Goal: Information Seeking & Learning: Learn about a topic

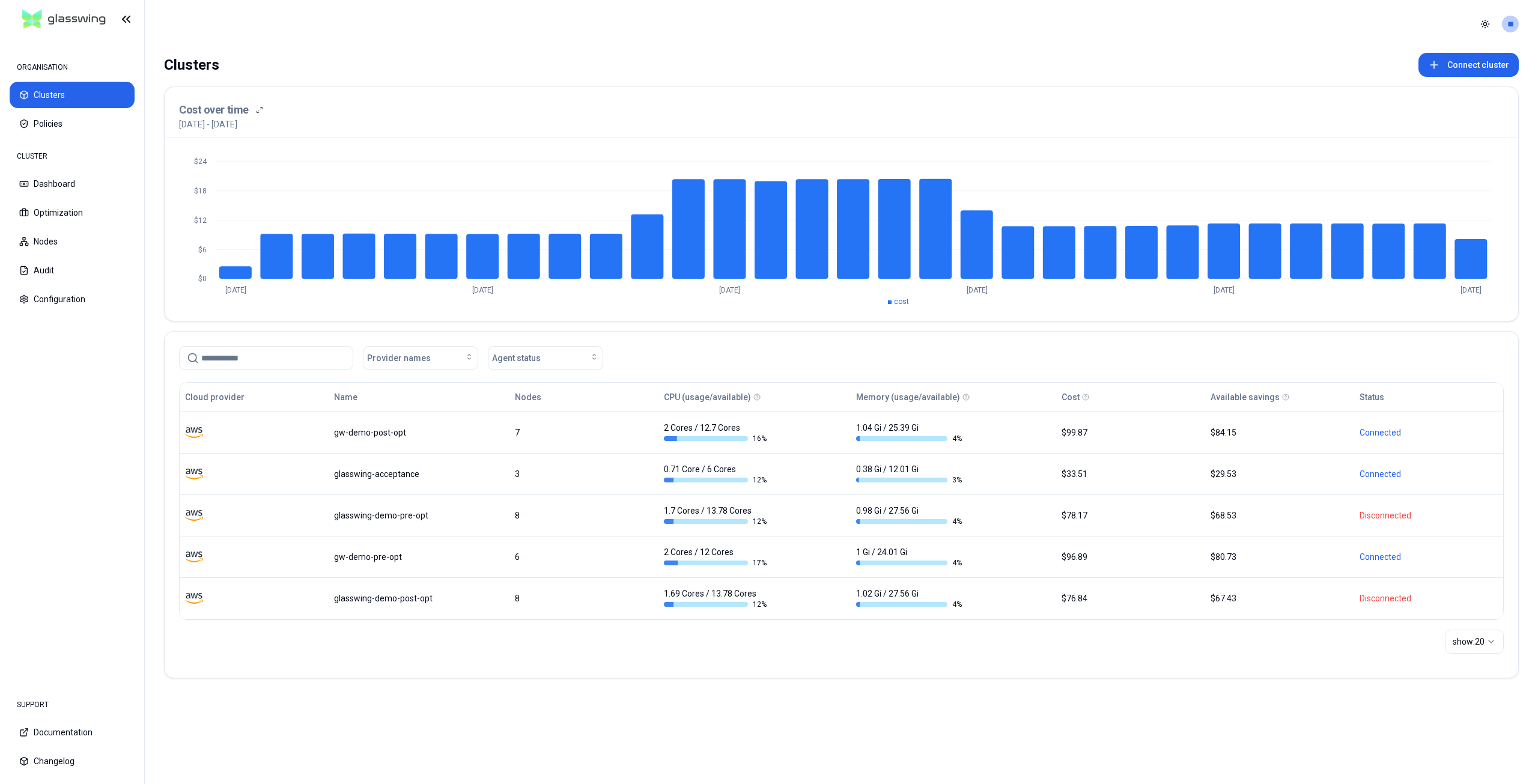
click at [1504, 17] on div "Toggle theme **" at bounding box center [1497, 24] width 43 height 19
click at [1487, 23] on html "ORGANISATION Clusters Policies CLUSTER Dashboard Optimization Nodes Audit Confi…" at bounding box center [769, 392] width 1538 height 784
click at [1460, 65] on div "Dark" at bounding box center [1456, 68] width 71 height 19
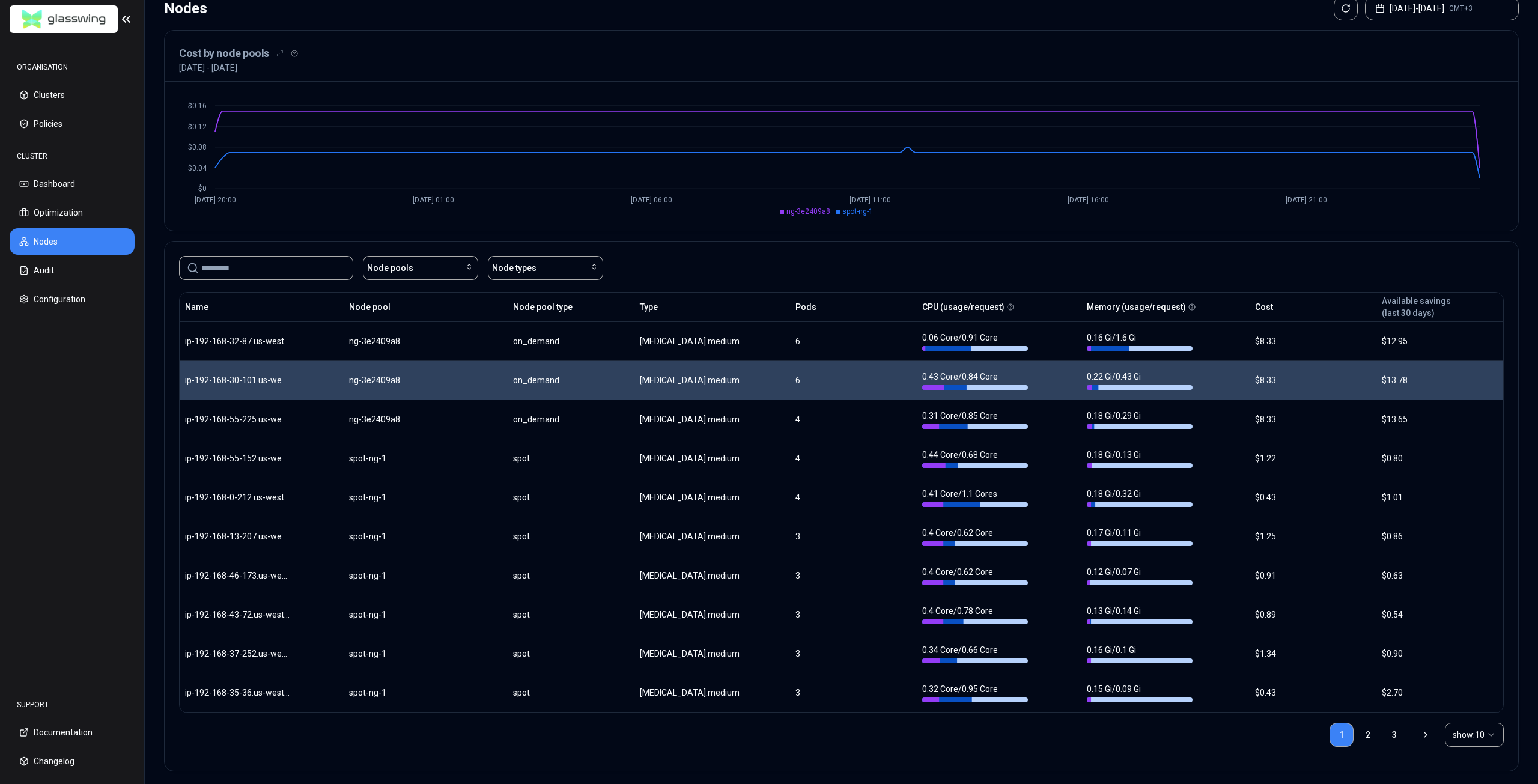
scroll to position [92, 0]
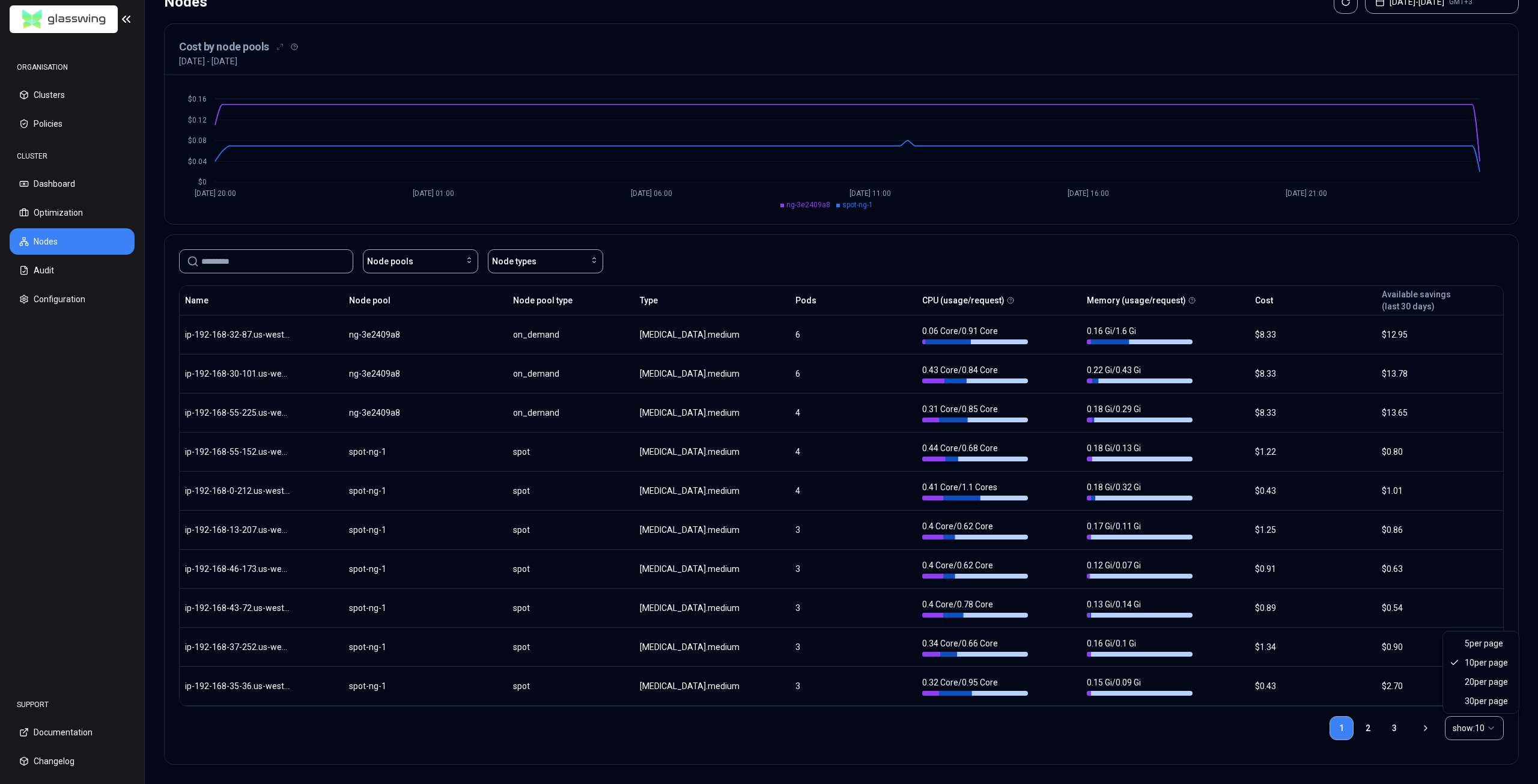
click at [1481, 722] on html "ORGANISATION Clusters Policies CLUSTER Dashboard Optimization Nodes Audit Confi…" at bounding box center [769, 392] width 1538 height 784
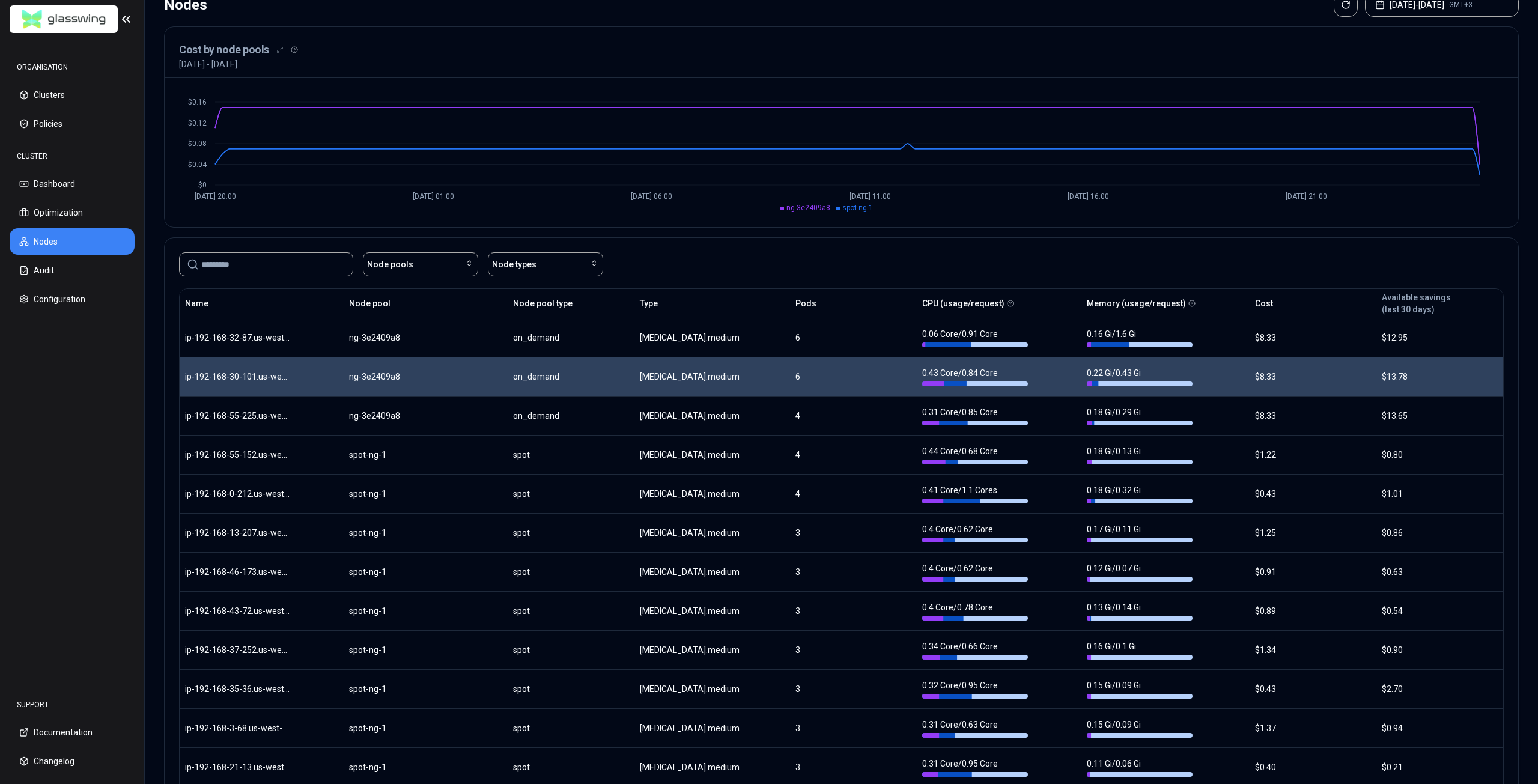
scroll to position [120, 0]
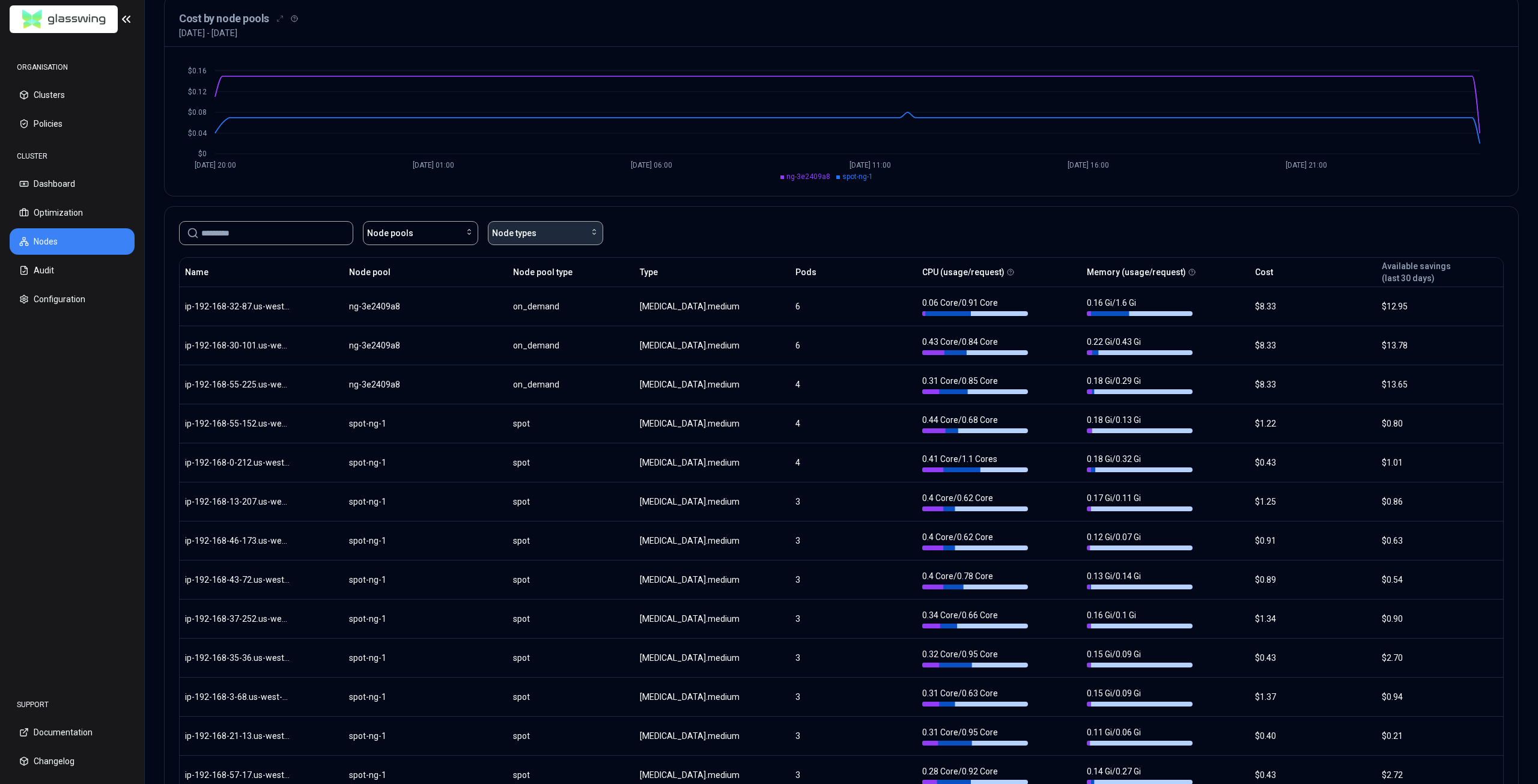
click at [559, 233] on div "Node types" at bounding box center [545, 233] width 107 height 12
click at [545, 257] on div "t3.medium" at bounding box center [548, 260] width 114 height 19
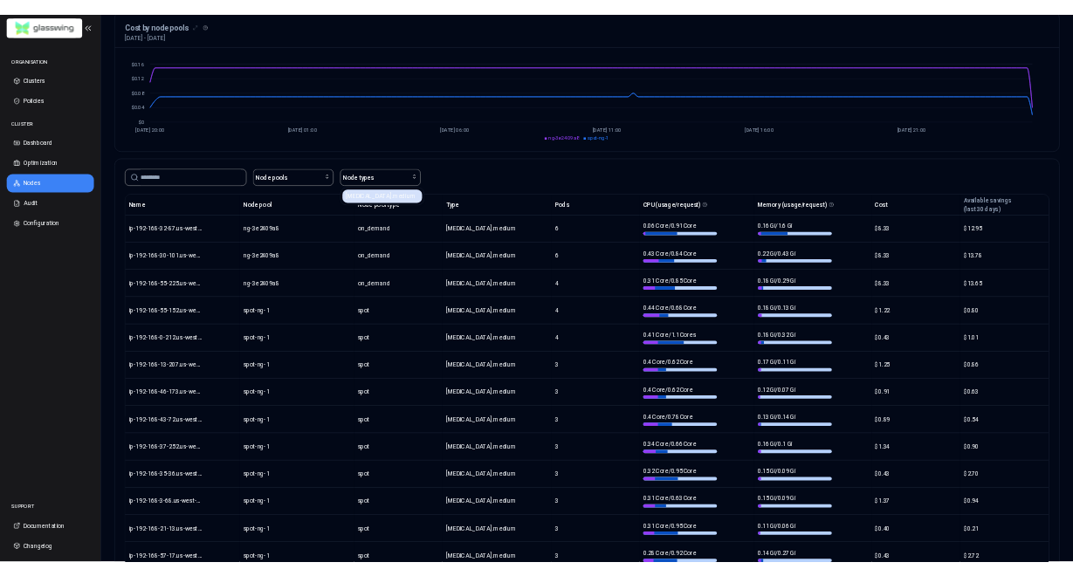
scroll to position [0, 0]
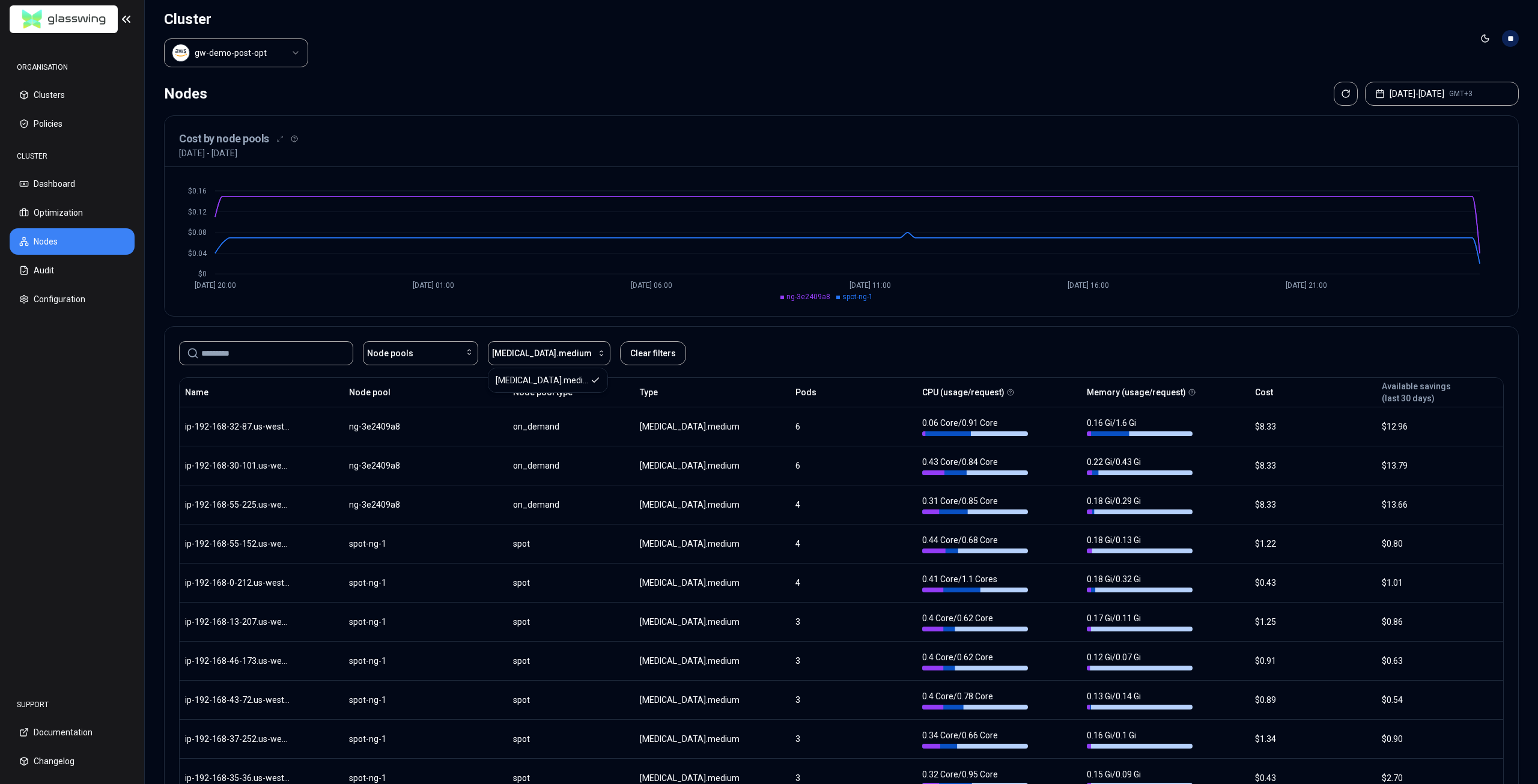
click at [1484, 36] on html "ORGANISATION Clusters Policies CLUSTER Dashboard Optimization Nodes Audit Confi…" at bounding box center [769, 392] width 1538 height 784
click at [1466, 69] on div "Light" at bounding box center [1456, 63] width 71 height 19
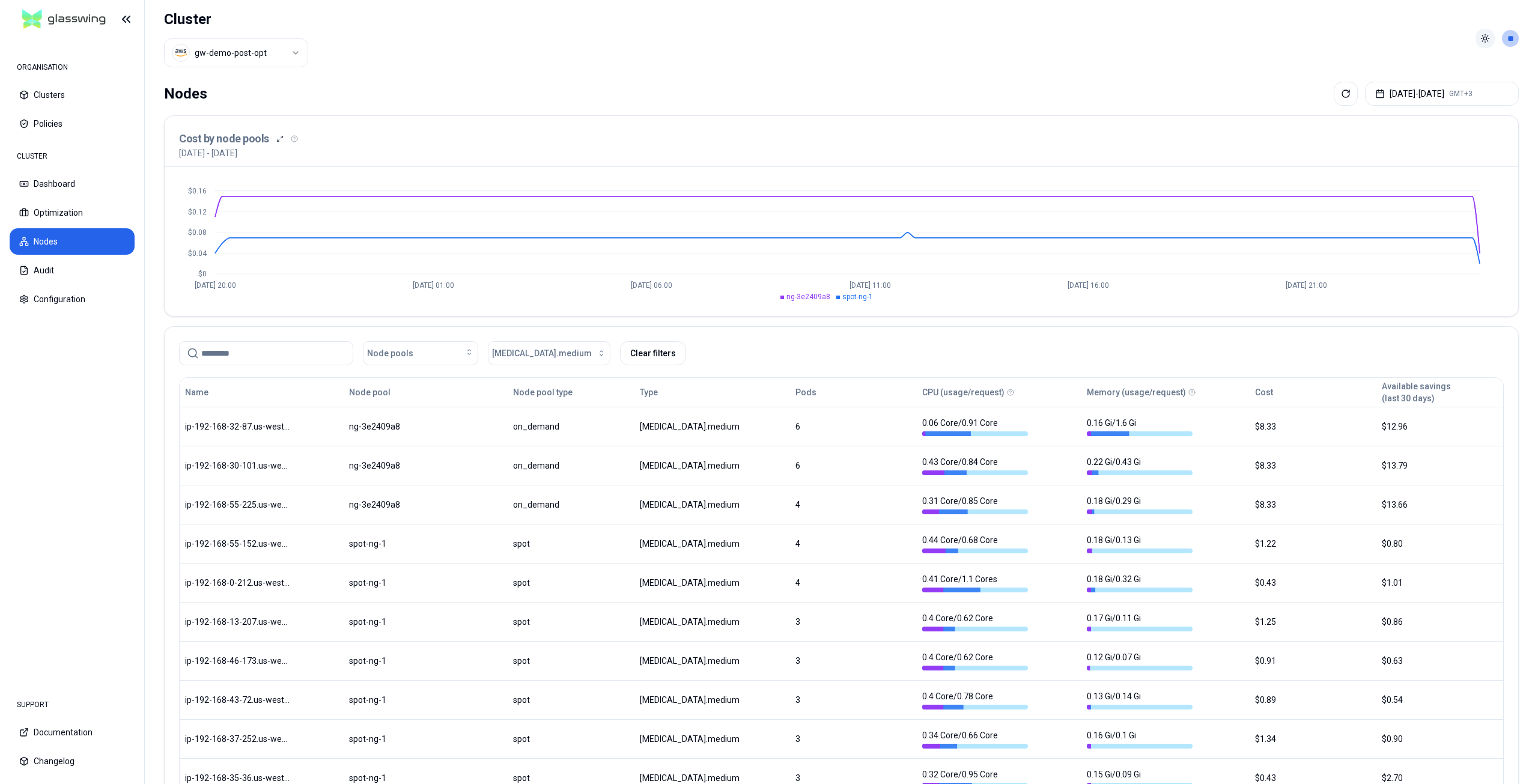
click at [1481, 36] on html "ORGANISATION Clusters Policies CLUSTER Dashboard Optimization Nodes Audit Confi…" at bounding box center [769, 392] width 1538 height 784
click at [1457, 65] on span "Light" at bounding box center [1449, 63] width 19 height 12
click at [1490, 39] on html "ORGANISATION Clusters Policies CLUSTER Dashboard Optimization Nodes Audit Confi…" at bounding box center [769, 392] width 1538 height 784
click at [1464, 80] on div "Dark" at bounding box center [1456, 83] width 71 height 19
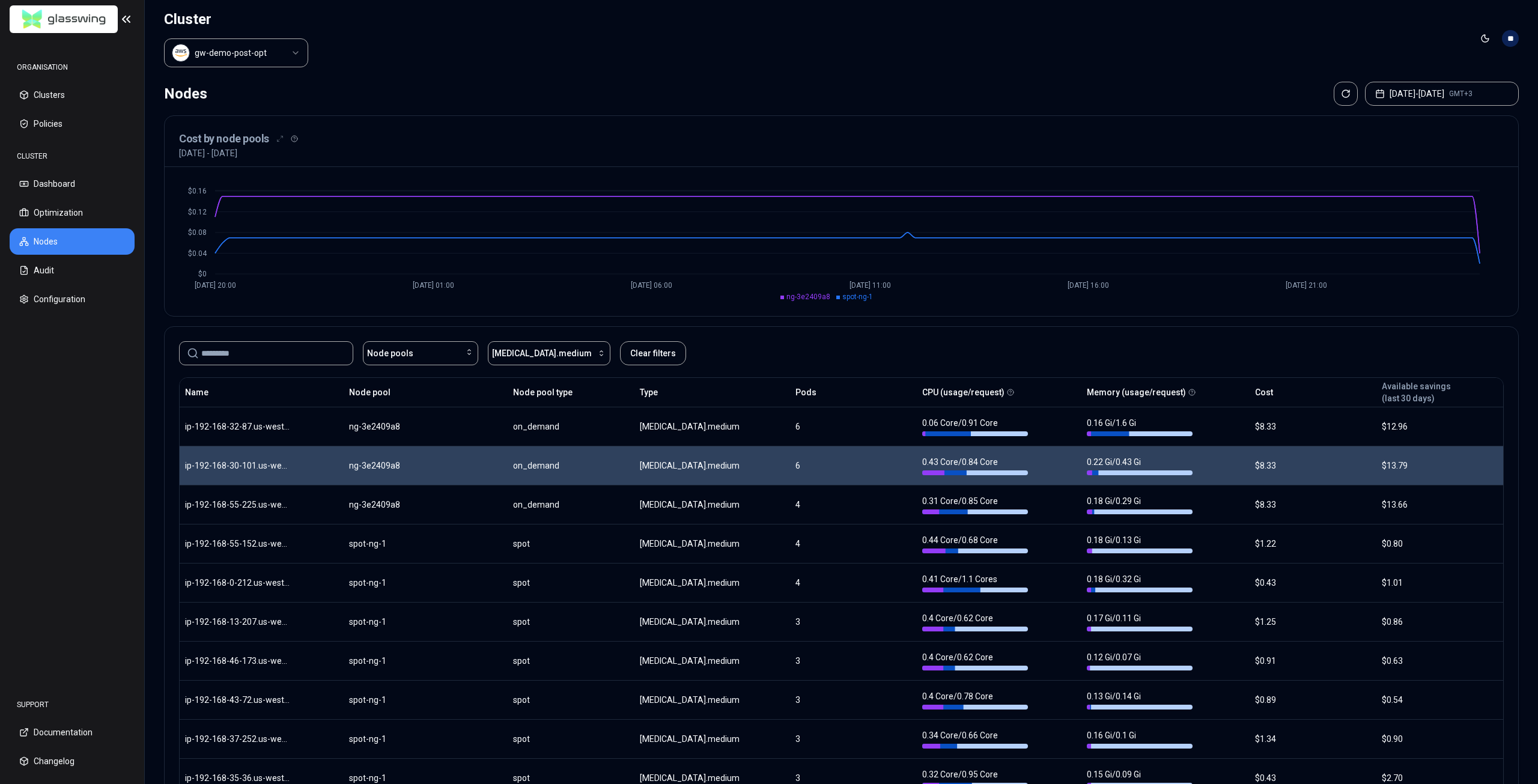
click at [887, 476] on body "ORGANISATION Clusters Policies CLUSTER Dashboard Optimization Nodes Audit Confi…" at bounding box center [769, 392] width 1538 height 784
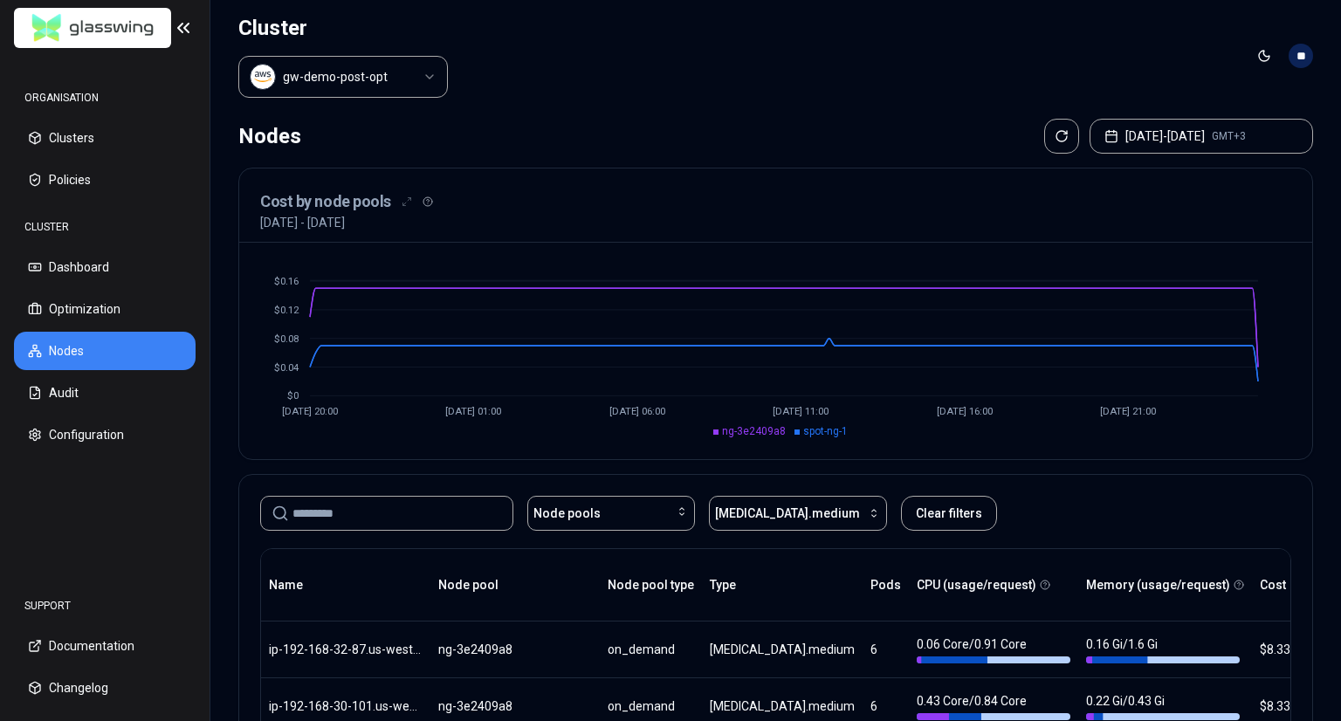
drag, startPoint x: 1289, startPoint y: 691, endPoint x: 729, endPoint y: 98, distance: 816.2
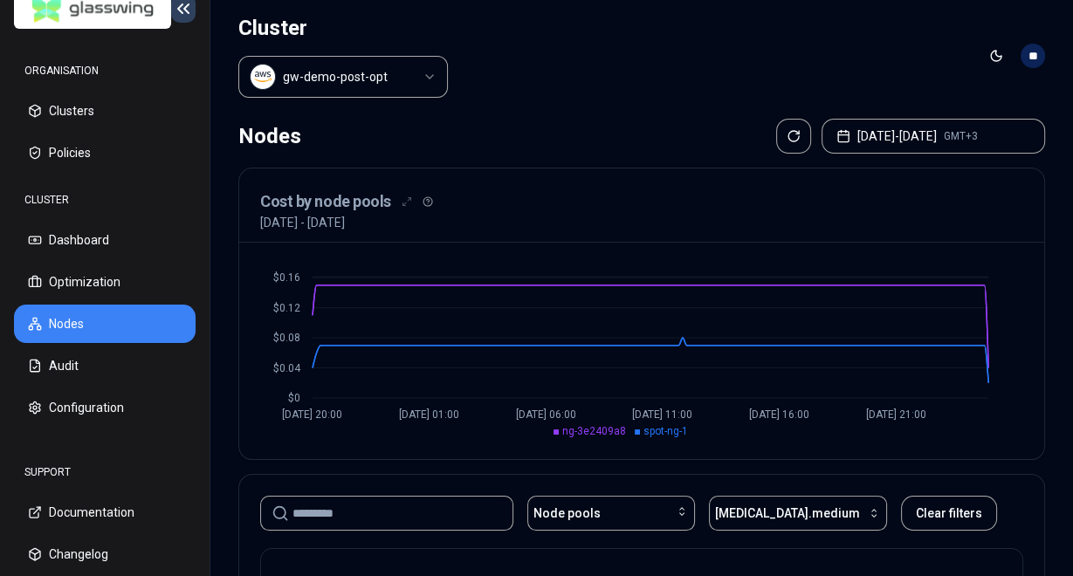
click at [179, 12] on icon at bounding box center [183, 8] width 21 height 21
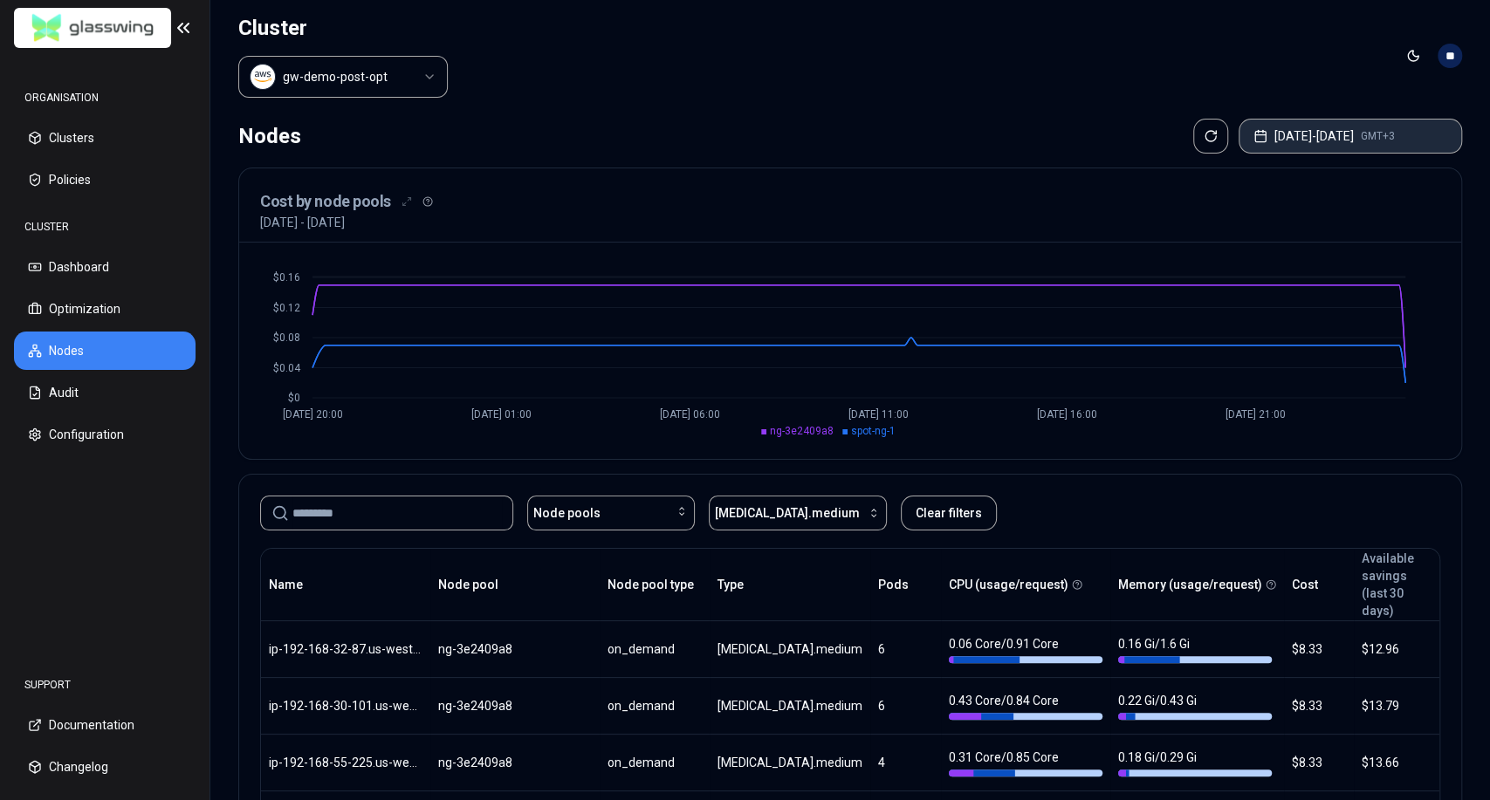
click at [1293, 125] on button "Aug 10, 2025 - Aug 17, 2025 GMT+3" at bounding box center [1349, 136] width 223 height 35
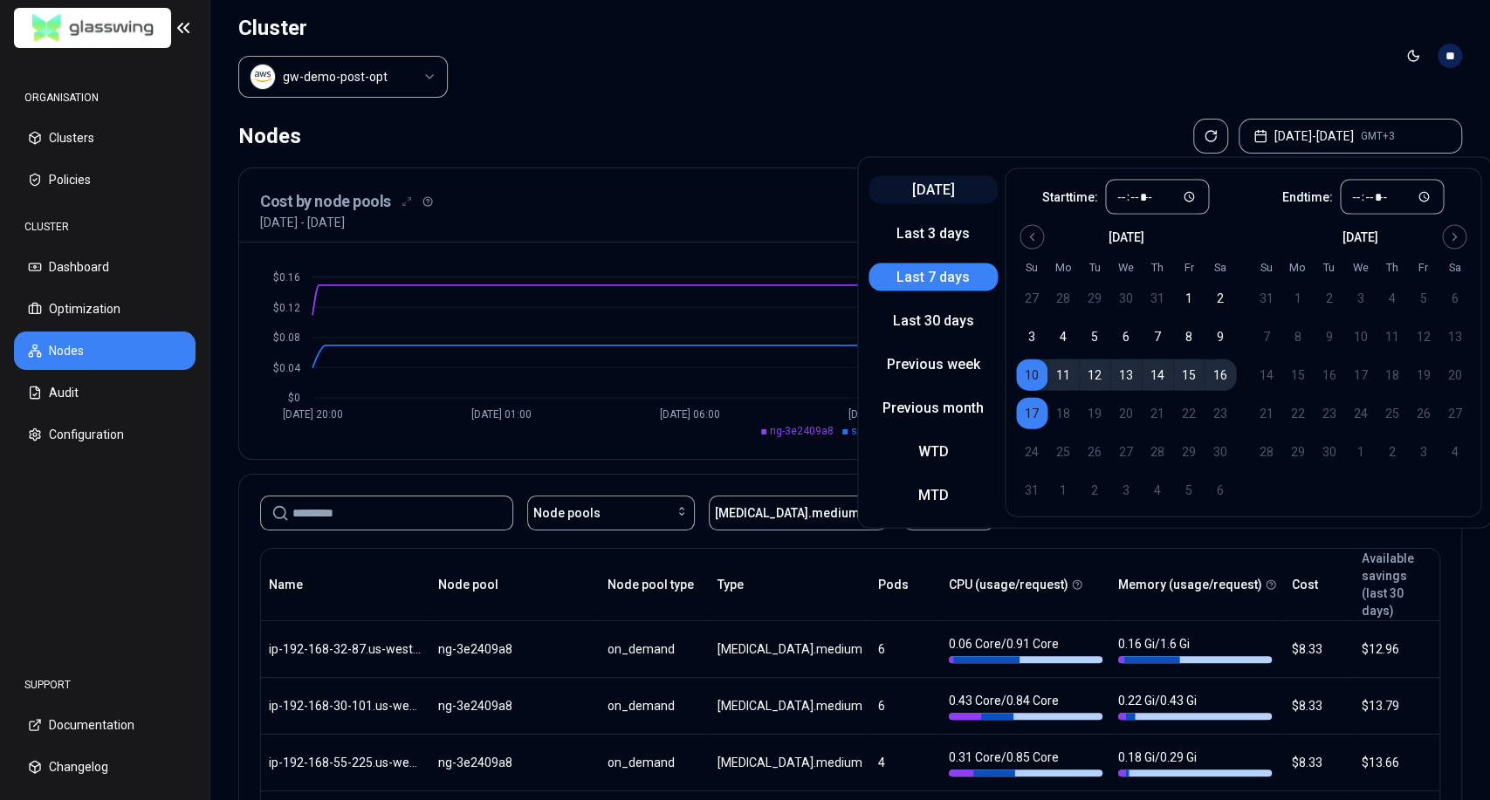
click at [941, 184] on button "Today" at bounding box center [932, 190] width 129 height 28
type input "*****"
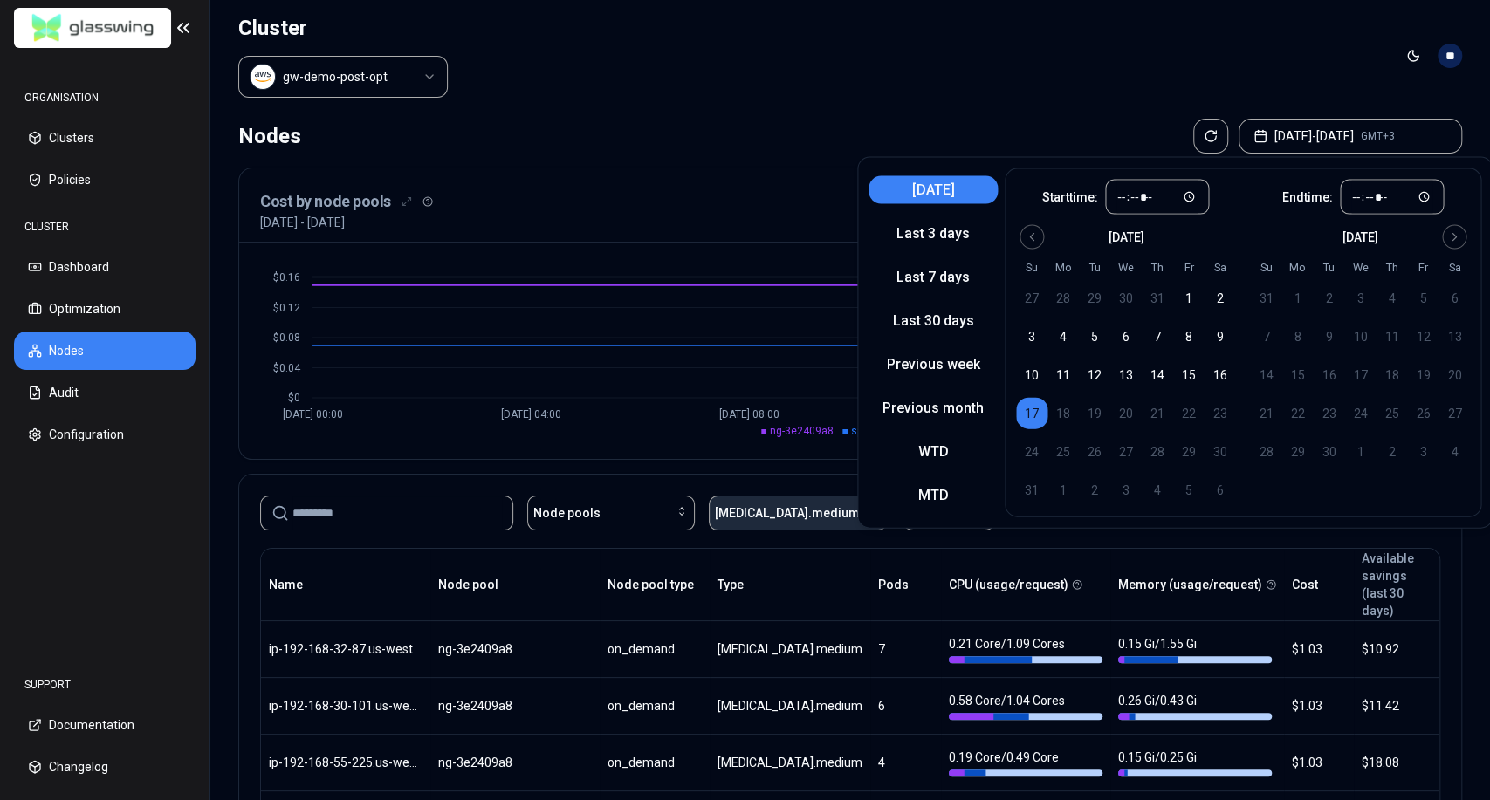
click at [860, 511] on div "button" at bounding box center [870, 513] width 21 height 14
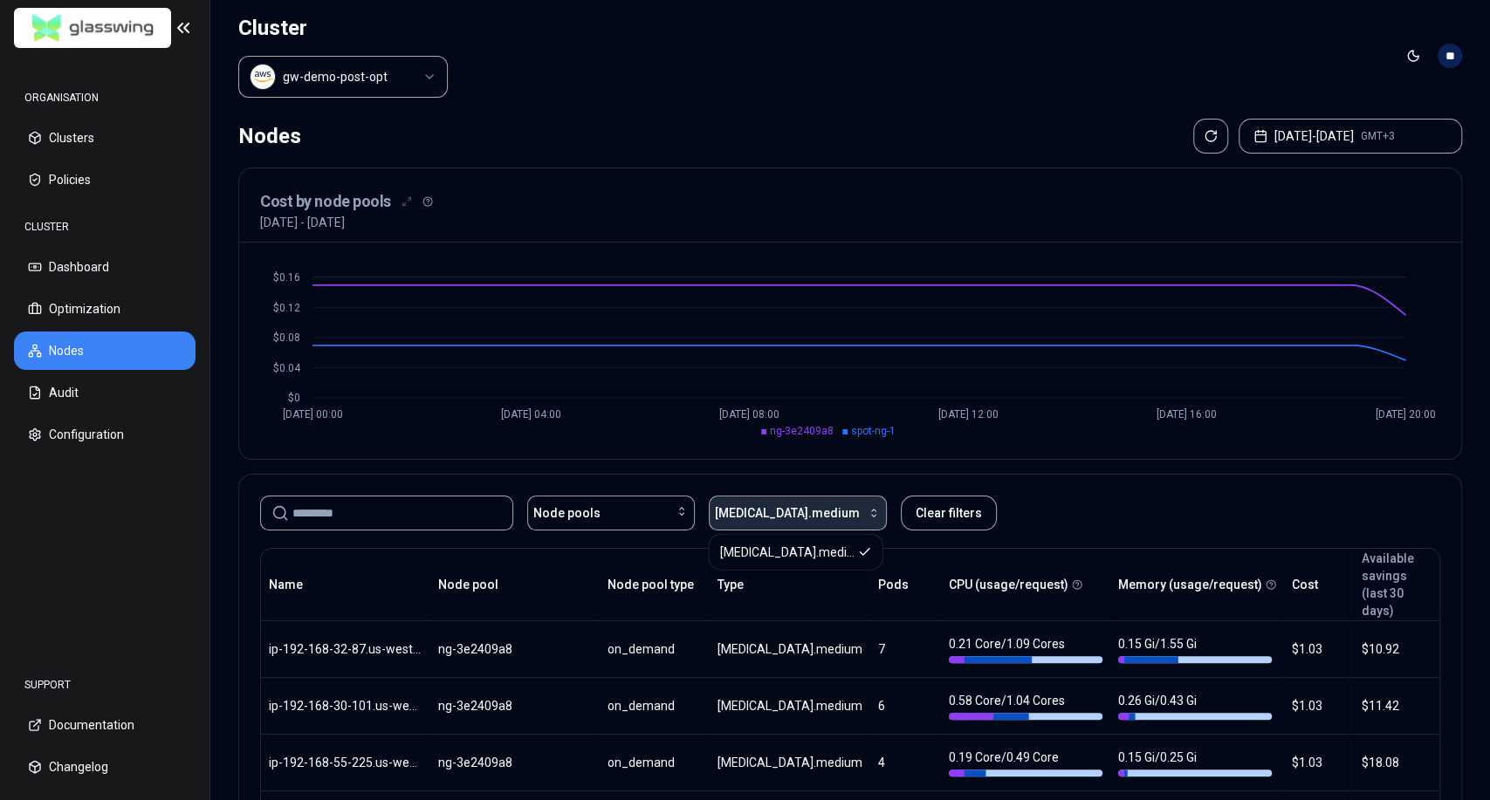
click at [860, 511] on div "button" at bounding box center [870, 513] width 21 height 14
click at [622, 511] on div "Node pools" at bounding box center [610, 512] width 155 height 17
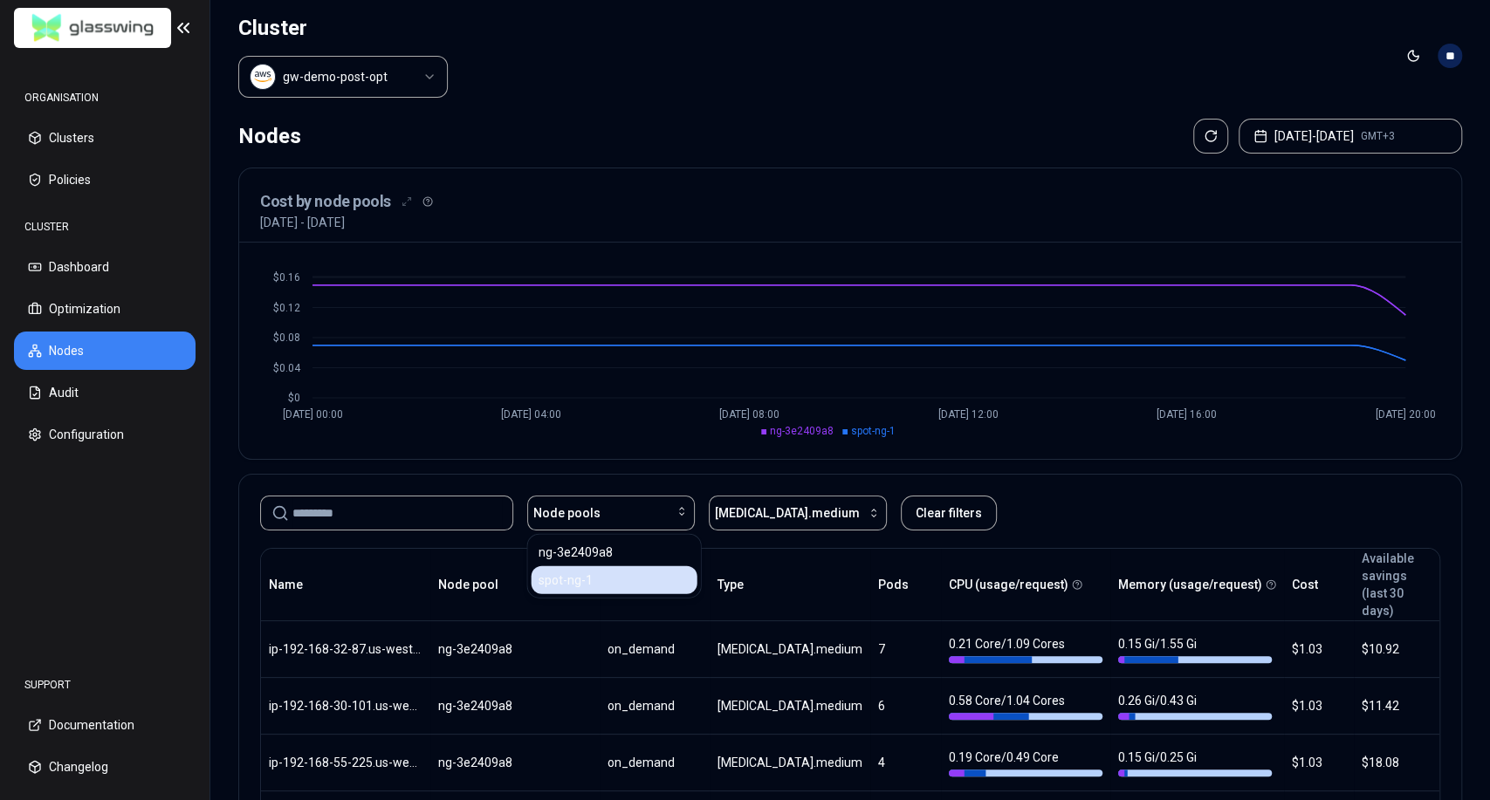
click at [590, 577] on div "spot-ng-1" at bounding box center [615, 580] width 166 height 28
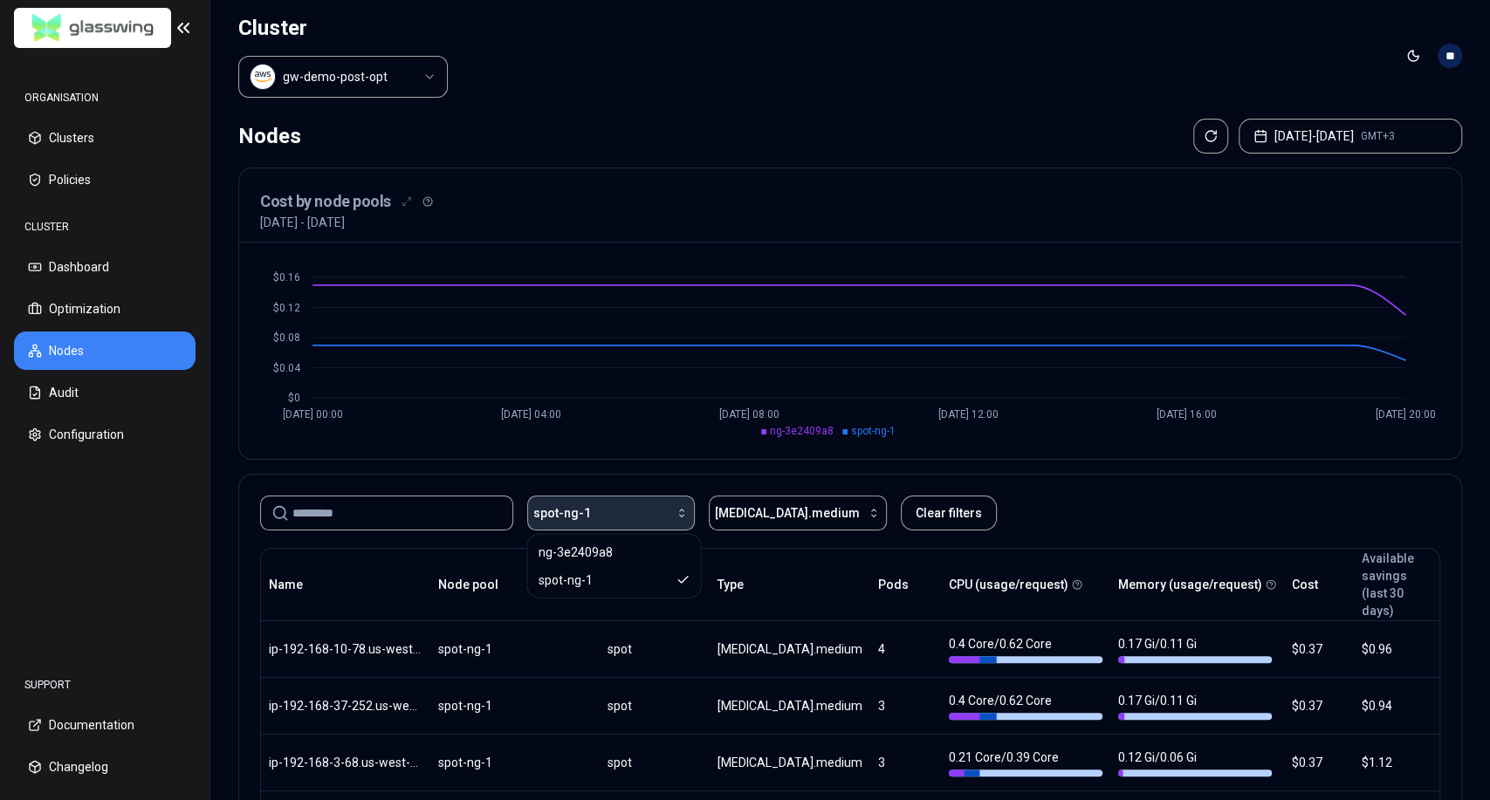
click at [659, 504] on button "spot-ng-1" at bounding box center [611, 513] width 168 height 35
click at [650, 510] on div "button" at bounding box center [640, 513] width 98 height 14
click at [611, 549] on div "ng-3e2409a8" at bounding box center [615, 553] width 166 height 28
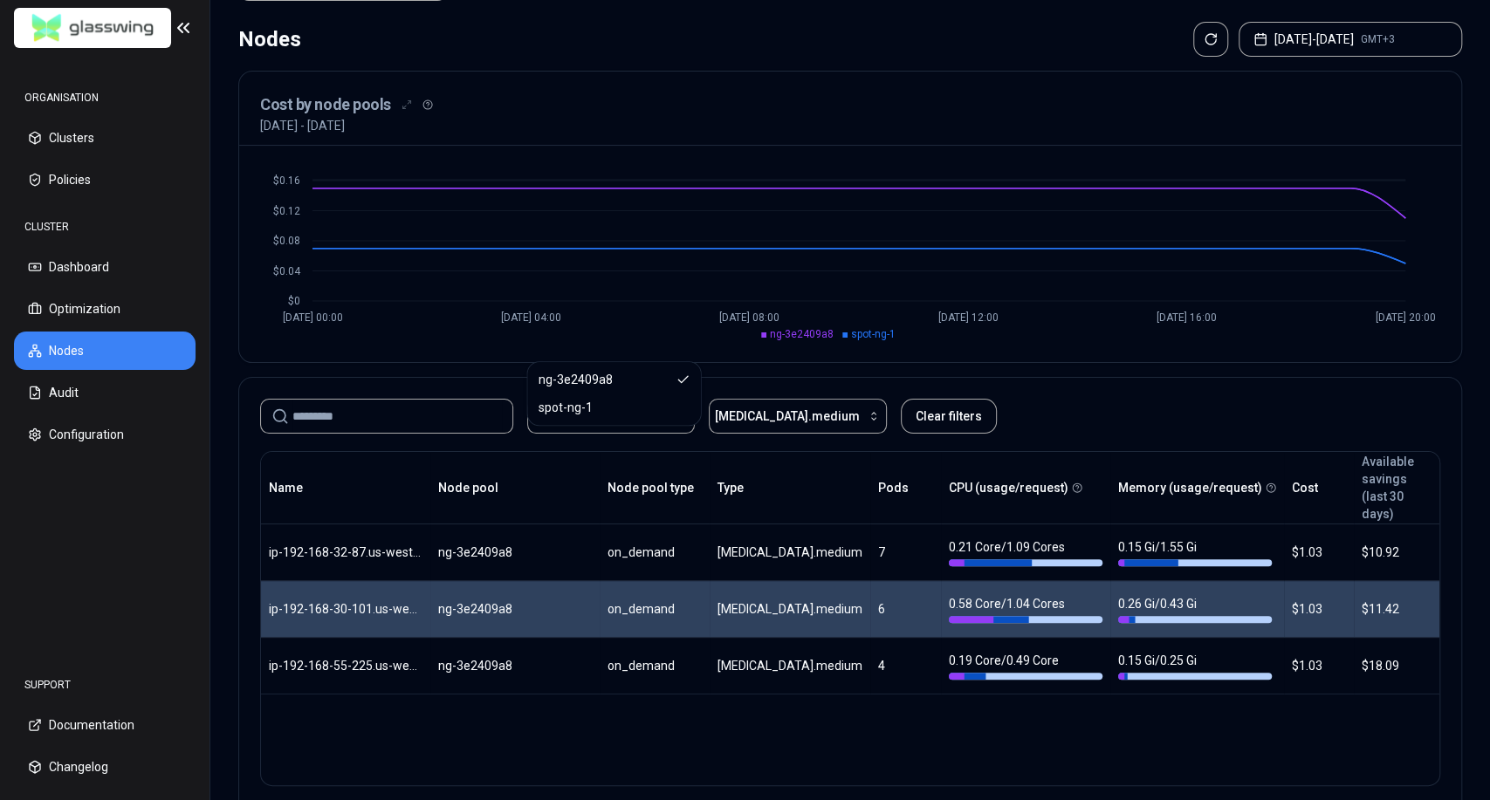
scroll to position [194, 0]
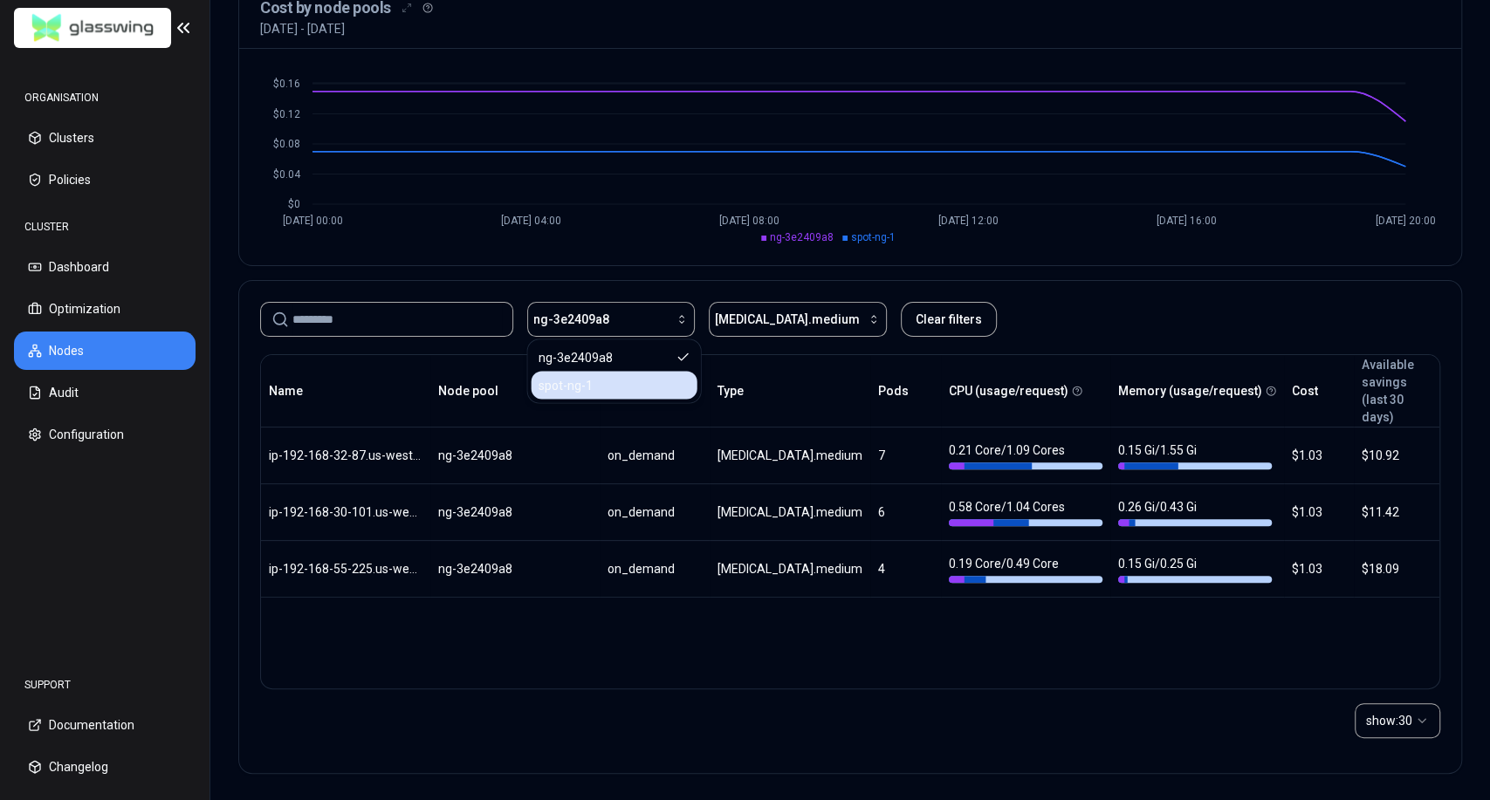
click at [606, 378] on div "spot-ng-1" at bounding box center [615, 385] width 166 height 28
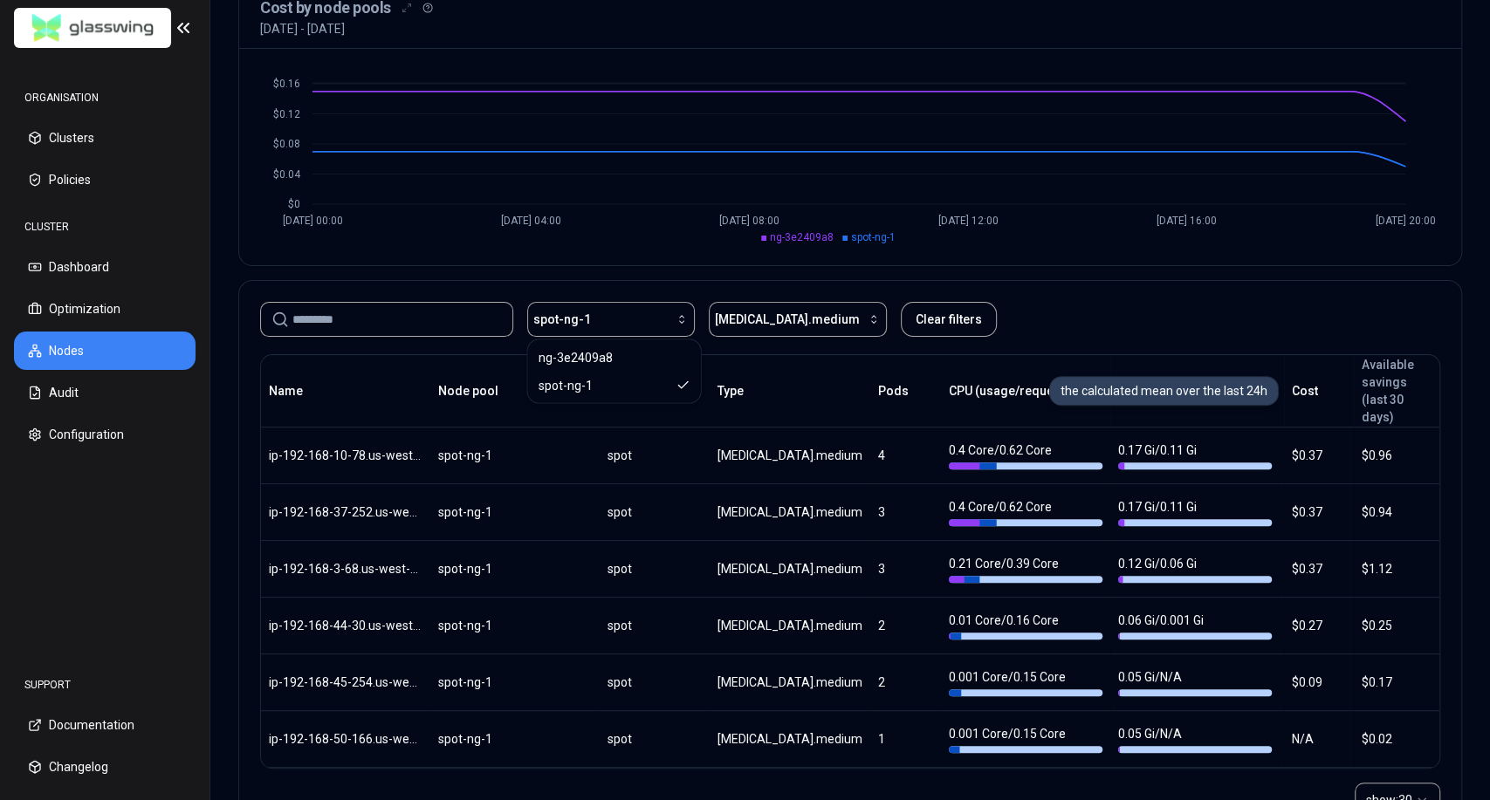
click at [1072, 386] on icon at bounding box center [1077, 391] width 10 height 10
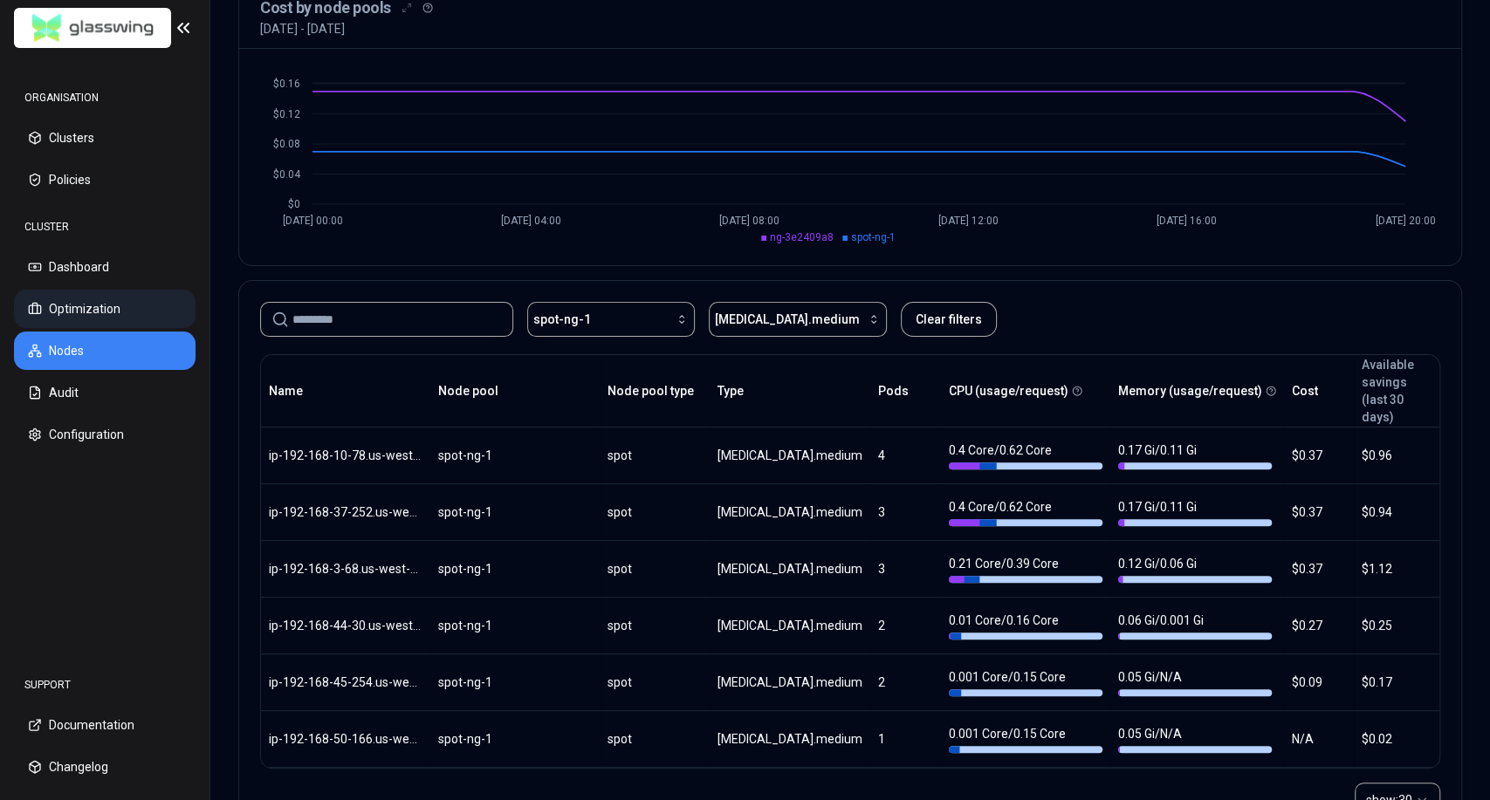
click at [109, 312] on button "Optimization" at bounding box center [105, 309] width 182 height 38
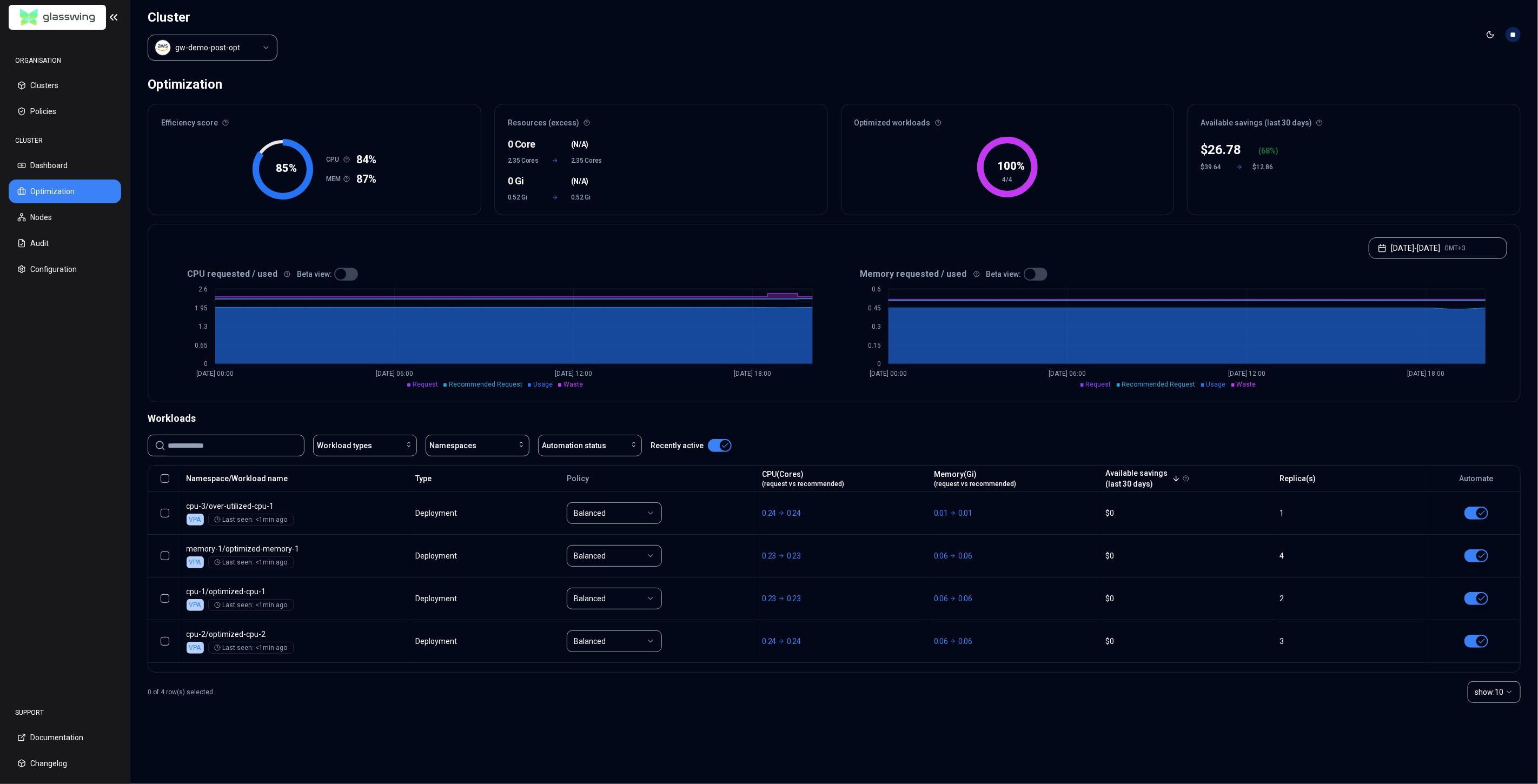
click at [1101, 385] on span "Request" at bounding box center [1099, 384] width 25 height 7
click at [1133, 385] on span "Recommended Request" at bounding box center [1159, 384] width 74 height 7
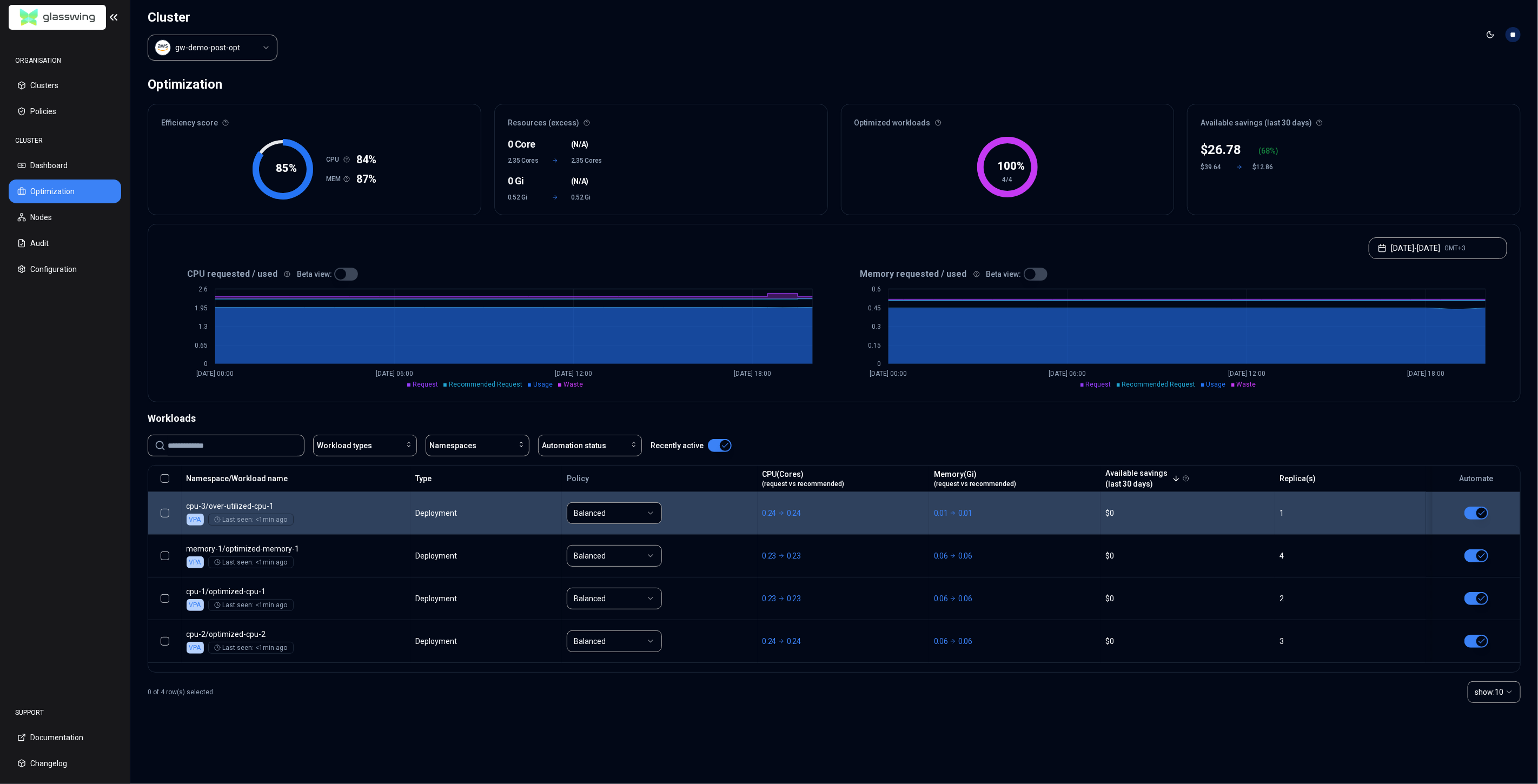
click at [798, 505] on body "ORGANISATION Clusters Policies CLUSTER Dashboard Optimization Nodes Audit Confi…" at bounding box center [769, 392] width 1538 height 784
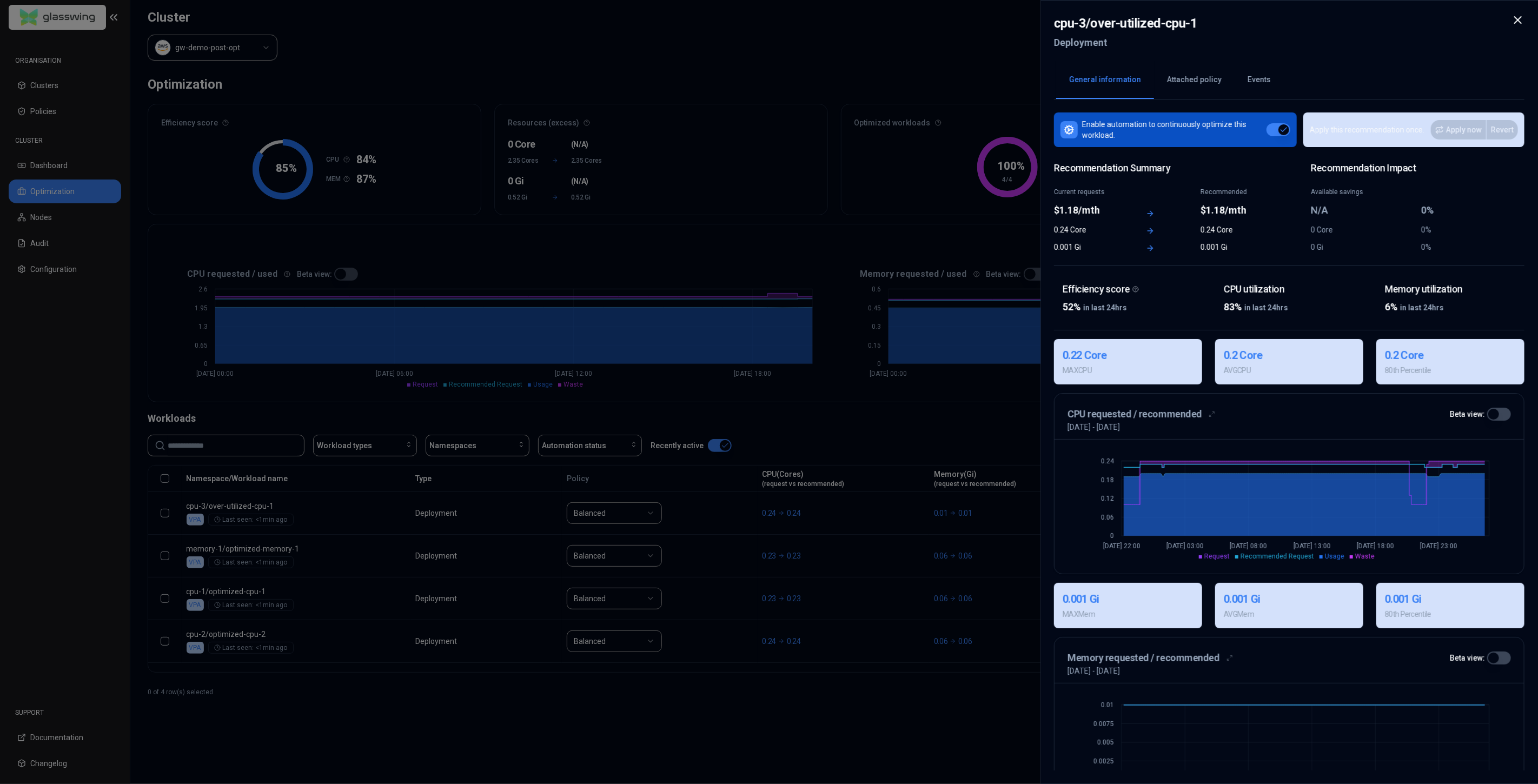
click at [1384, 19] on icon at bounding box center [1518, 20] width 13 height 13
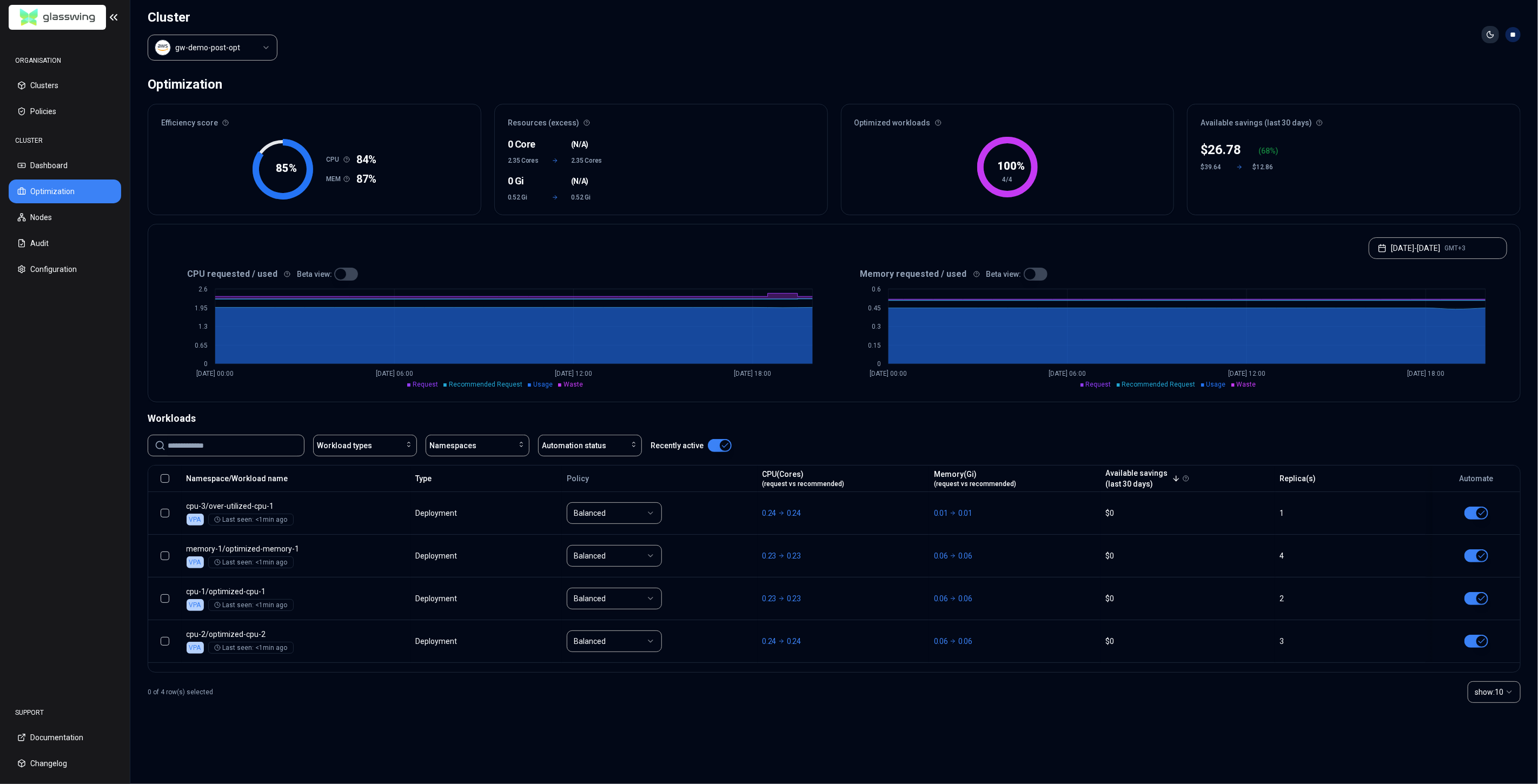
click at [1384, 33] on html "ORGANISATION Clusters Policies CLUSTER Dashboard Optimization Nodes Audit Confi…" at bounding box center [769, 392] width 1538 height 784
click at [1384, 56] on div "Light" at bounding box center [1464, 57] width 64 height 17
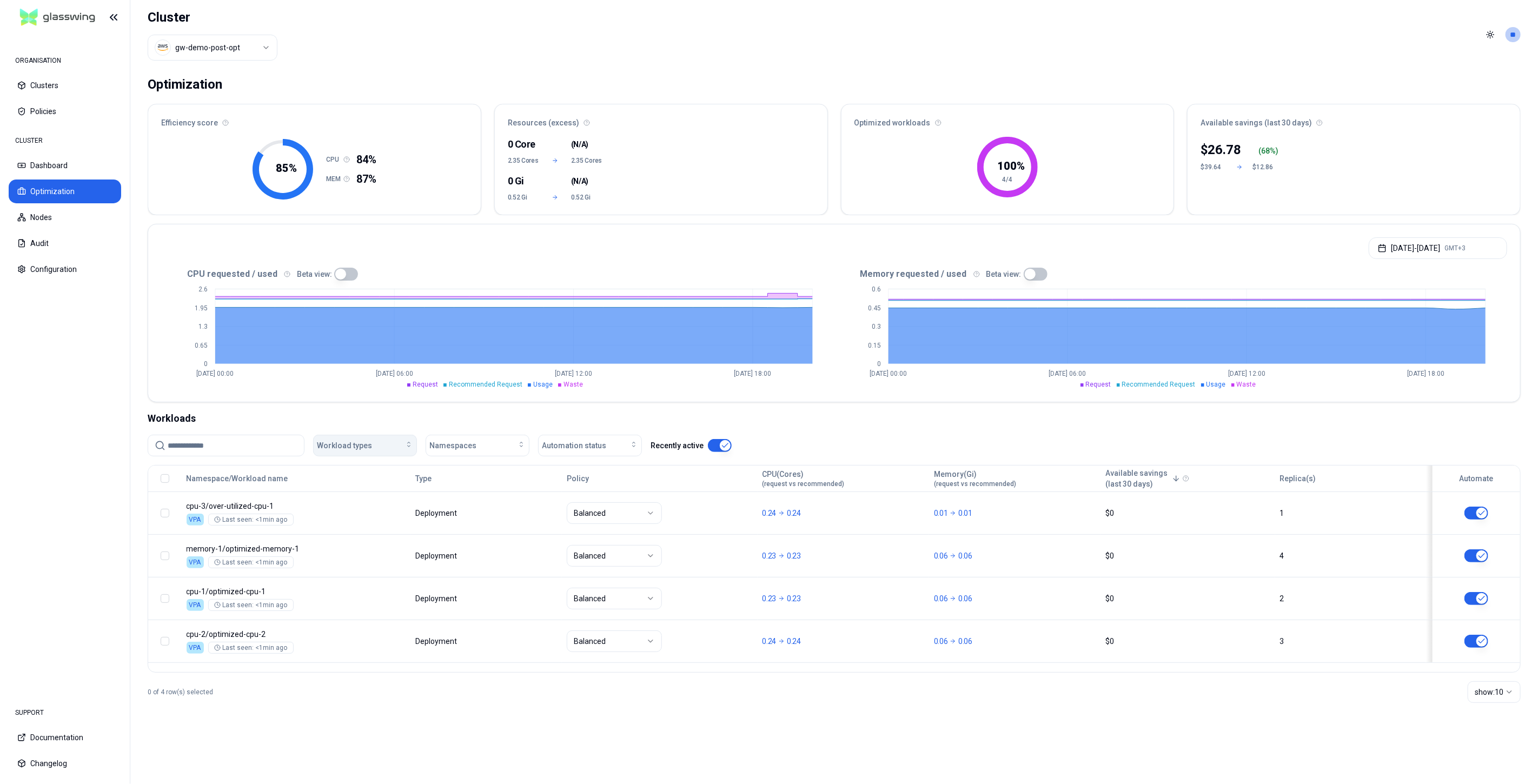
click at [376, 448] on div "Workload types" at bounding box center [364, 445] width 96 height 11
click at [263, 446] on input at bounding box center [232, 445] width 130 height 20
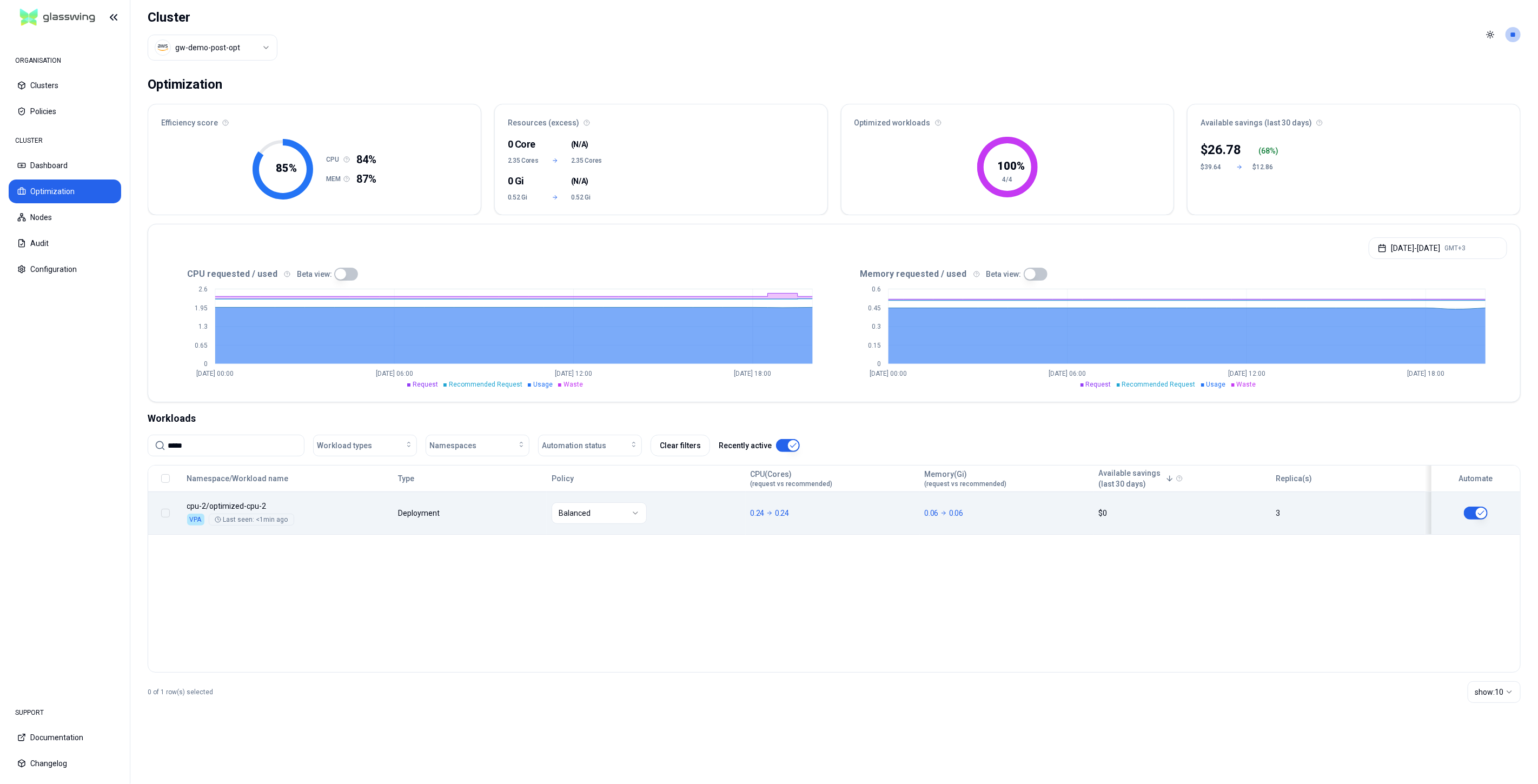
type input "*****"
click at [680, 516] on div "Balanced" at bounding box center [646, 513] width 189 height 22
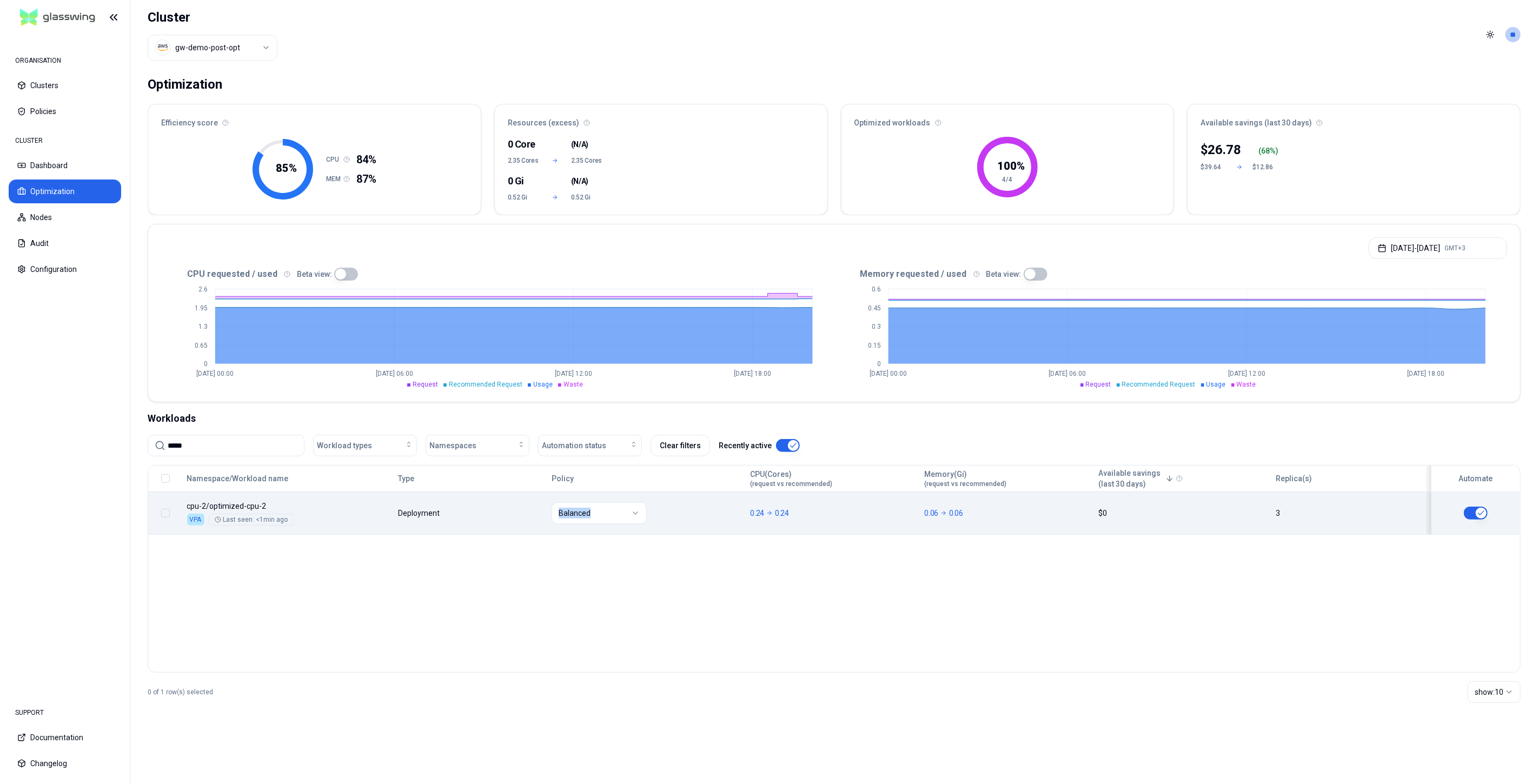
click at [680, 516] on div "Balanced" at bounding box center [646, 513] width 189 height 22
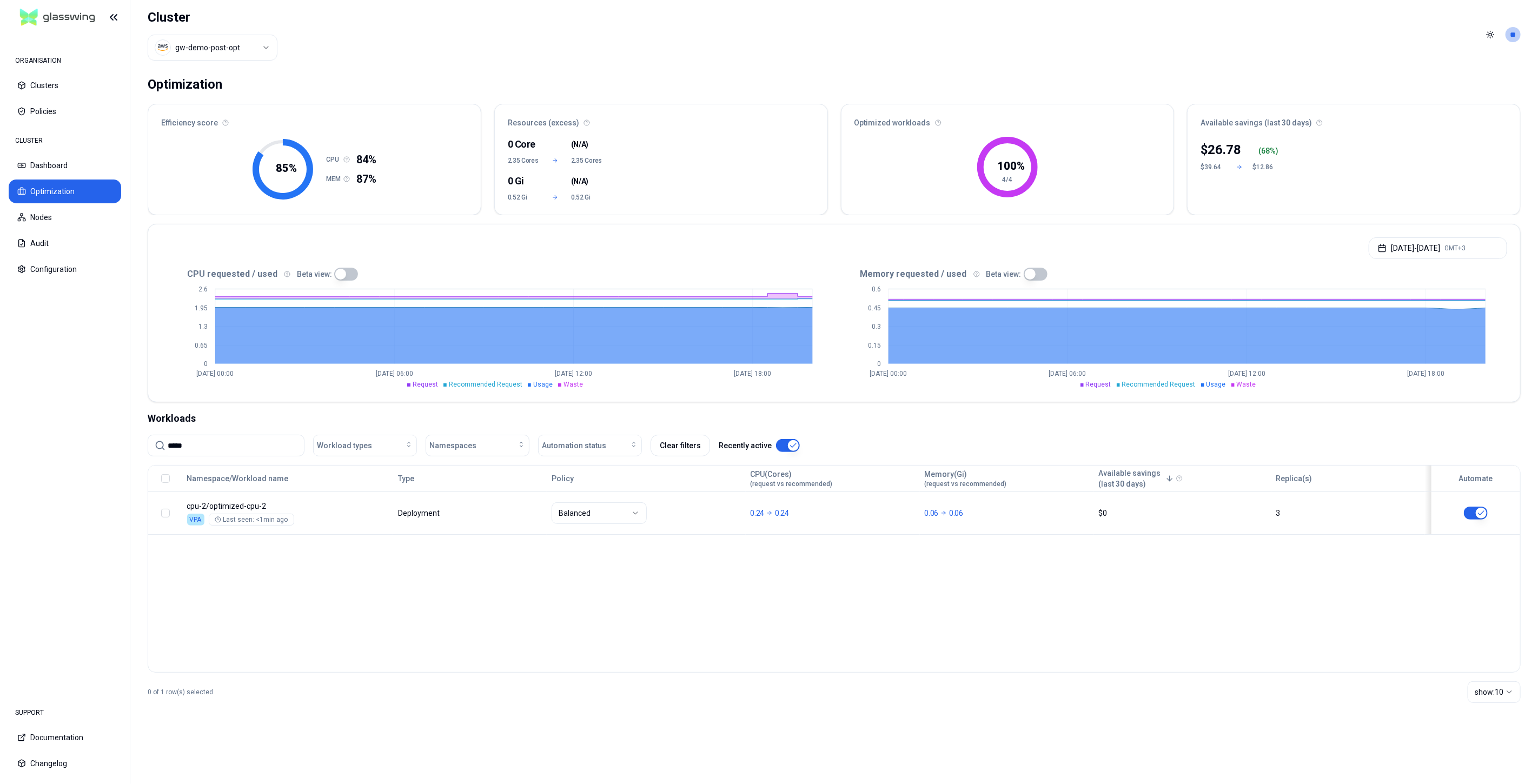
click at [712, 567] on div "Namespace/Workload name Type Policy CPU(Cores) (request vs recommended) Memory(…" at bounding box center [834, 568] width 1373 height 207
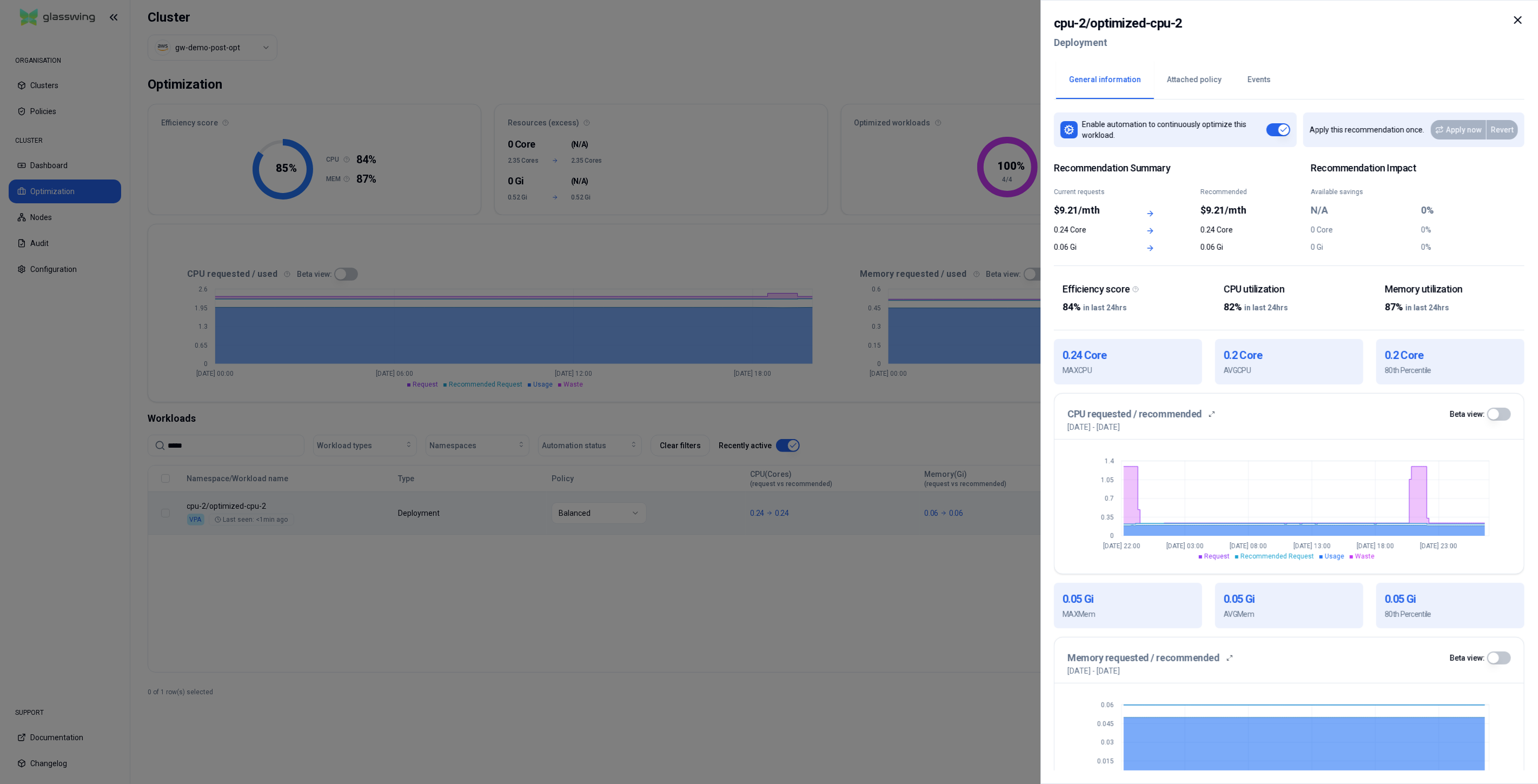
click at [1384, 22] on icon at bounding box center [1518, 20] width 6 height 6
click at [1384, 22] on icon at bounding box center [1518, 20] width 6 height 6
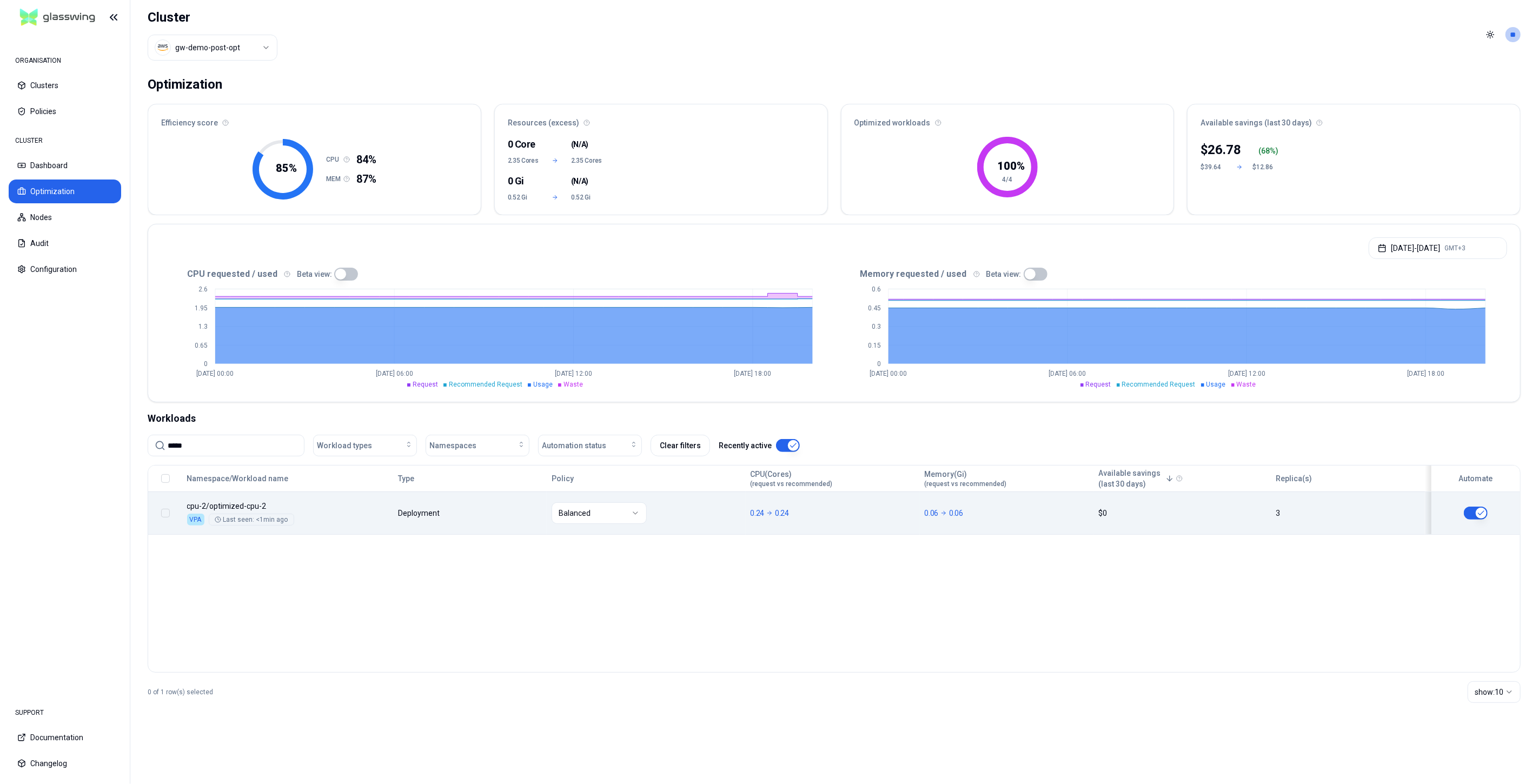
click at [483, 517] on body "ORGANISATION Clusters Policies CLUSTER Dashboard Optimization Nodes Audit Confi…" at bounding box center [769, 392] width 1538 height 784
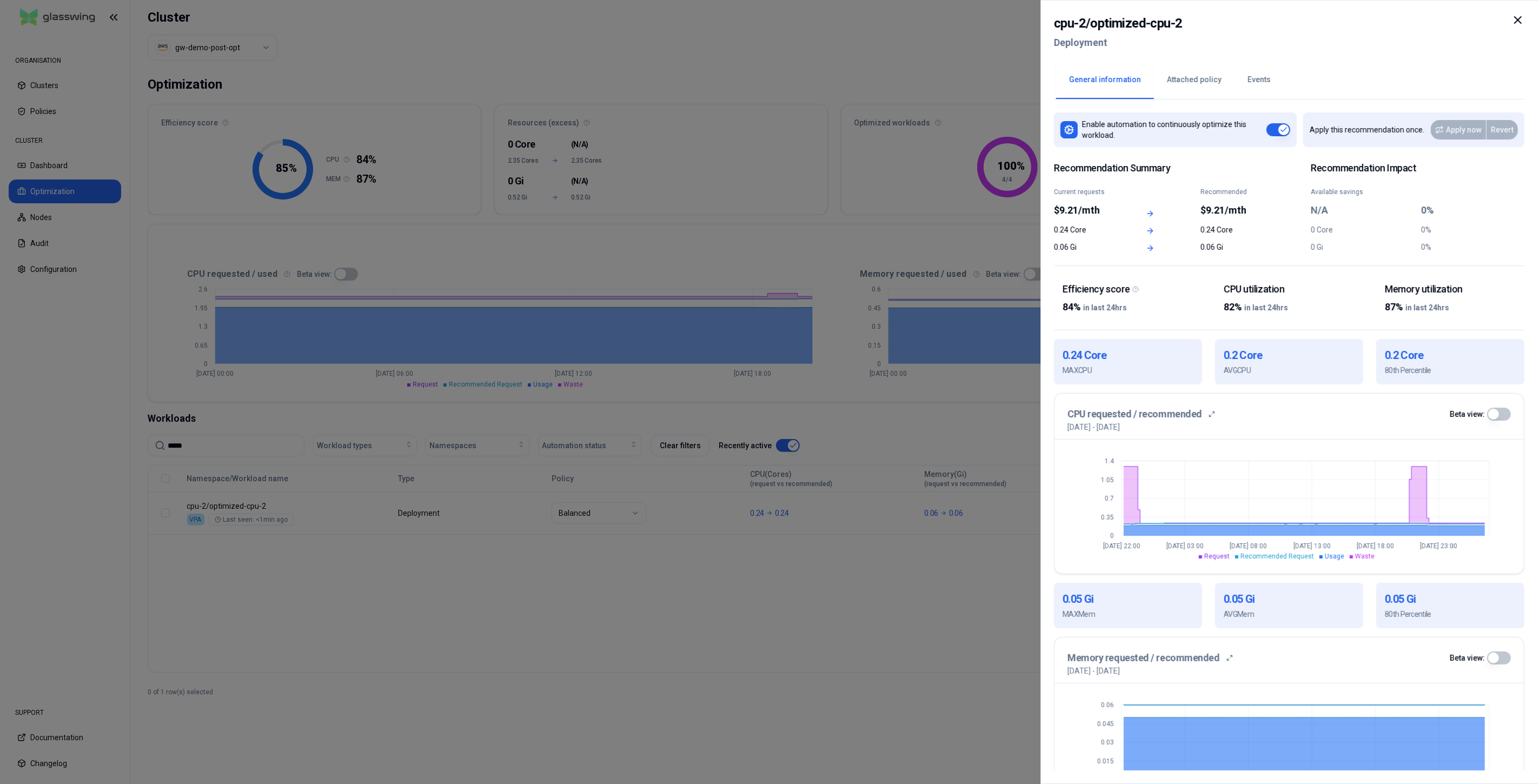
click at [1384, 22] on icon at bounding box center [1518, 20] width 13 height 13
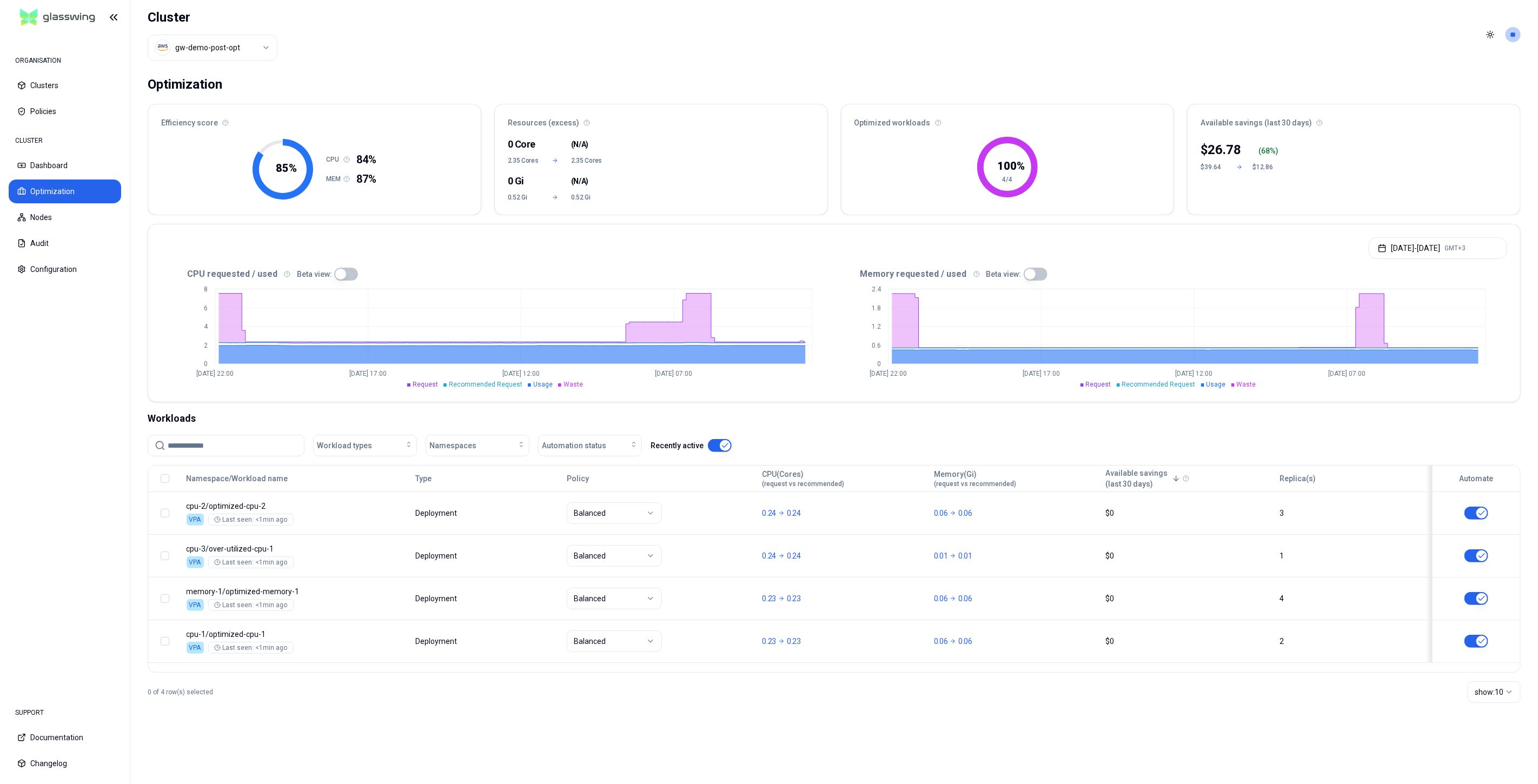
click at [224, 46] on html "ORGANISATION Clusters Policies CLUSTER Dashboard Optimization Nodes Audit Confi…" at bounding box center [769, 392] width 1538 height 784
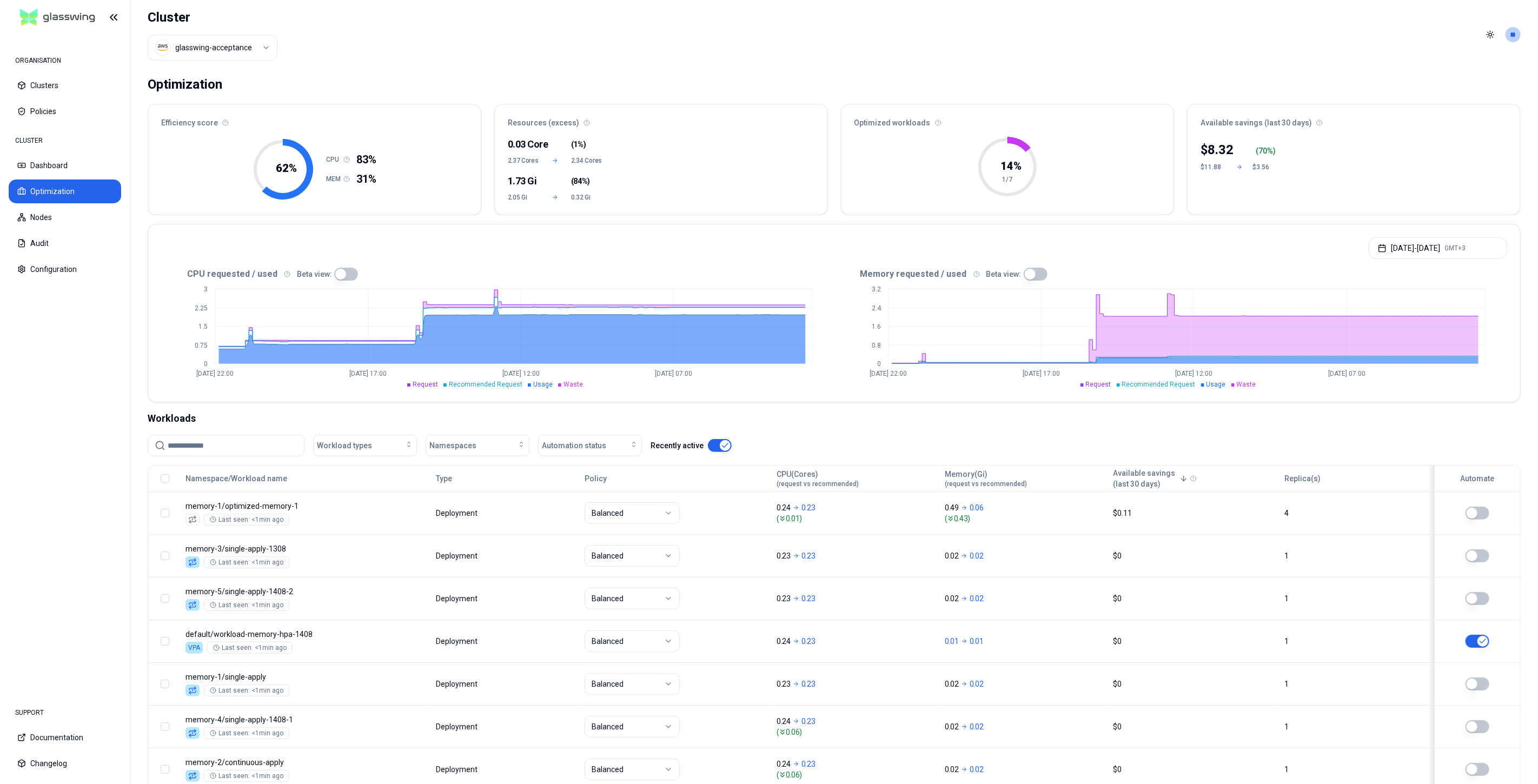
click at [257, 50] on html "ORGANISATION Clusters Policies CLUSTER Dashboard Optimization Nodes Audit Confi…" at bounding box center [769, 392] width 1538 height 784
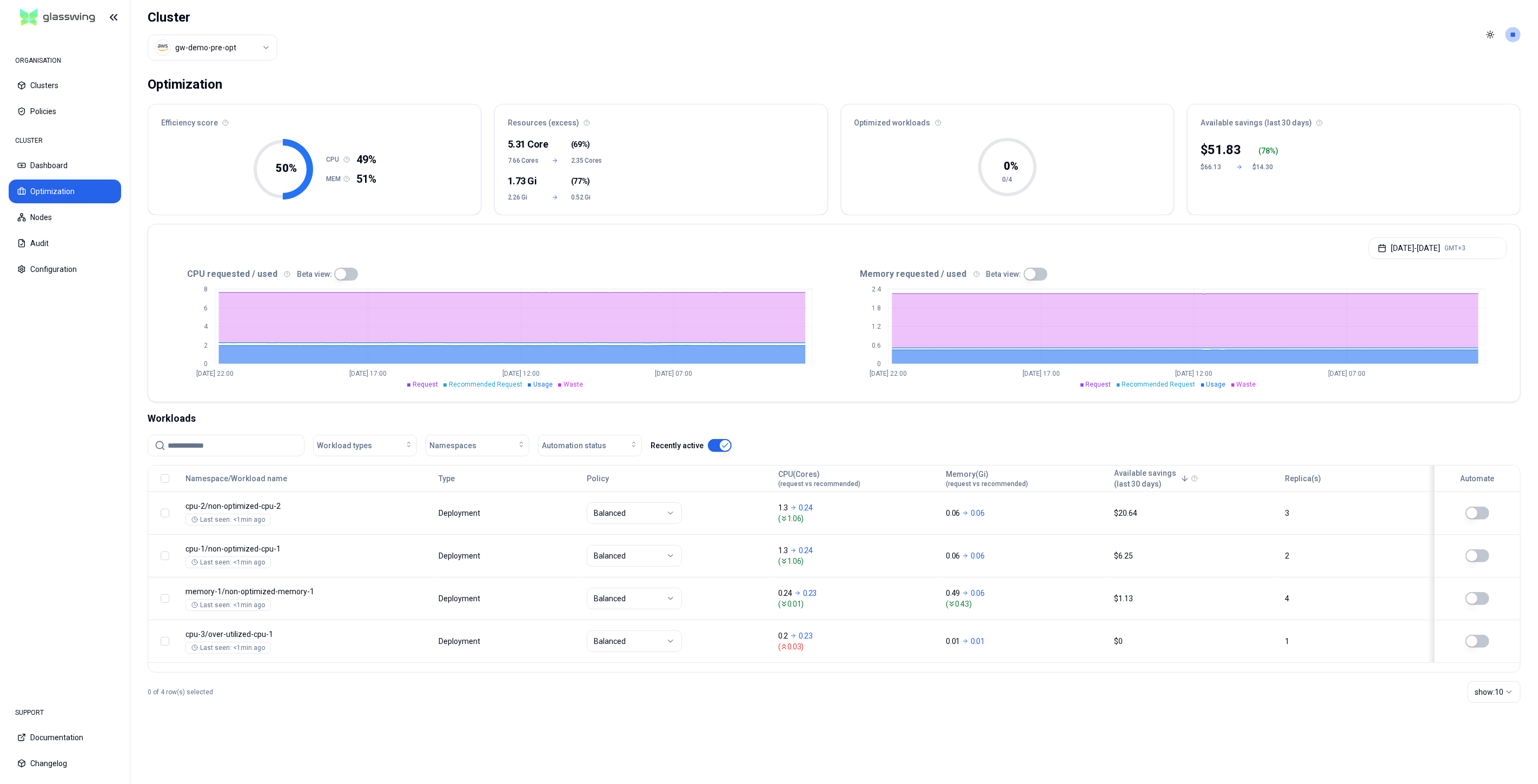
drag, startPoint x: 1489, startPoint y: 0, endPoint x: 1388, endPoint y: 34, distance: 106.6
click at [1277, 60] on header "Cluster gw-demo-pre-opt Toggle theme **" at bounding box center [834, 35] width 1408 height 69
click at [1518, 35] on html "ORGANISATION Clusters Policies CLUSTER Dashboard Optimization Nodes Audit Confi…" at bounding box center [769, 392] width 1538 height 784
drag, startPoint x: 1480, startPoint y: 104, endPoint x: 1377, endPoint y: 93, distance: 103.6
click at [1479, 104] on div "Logout" at bounding box center [1461, 112] width 116 height 17
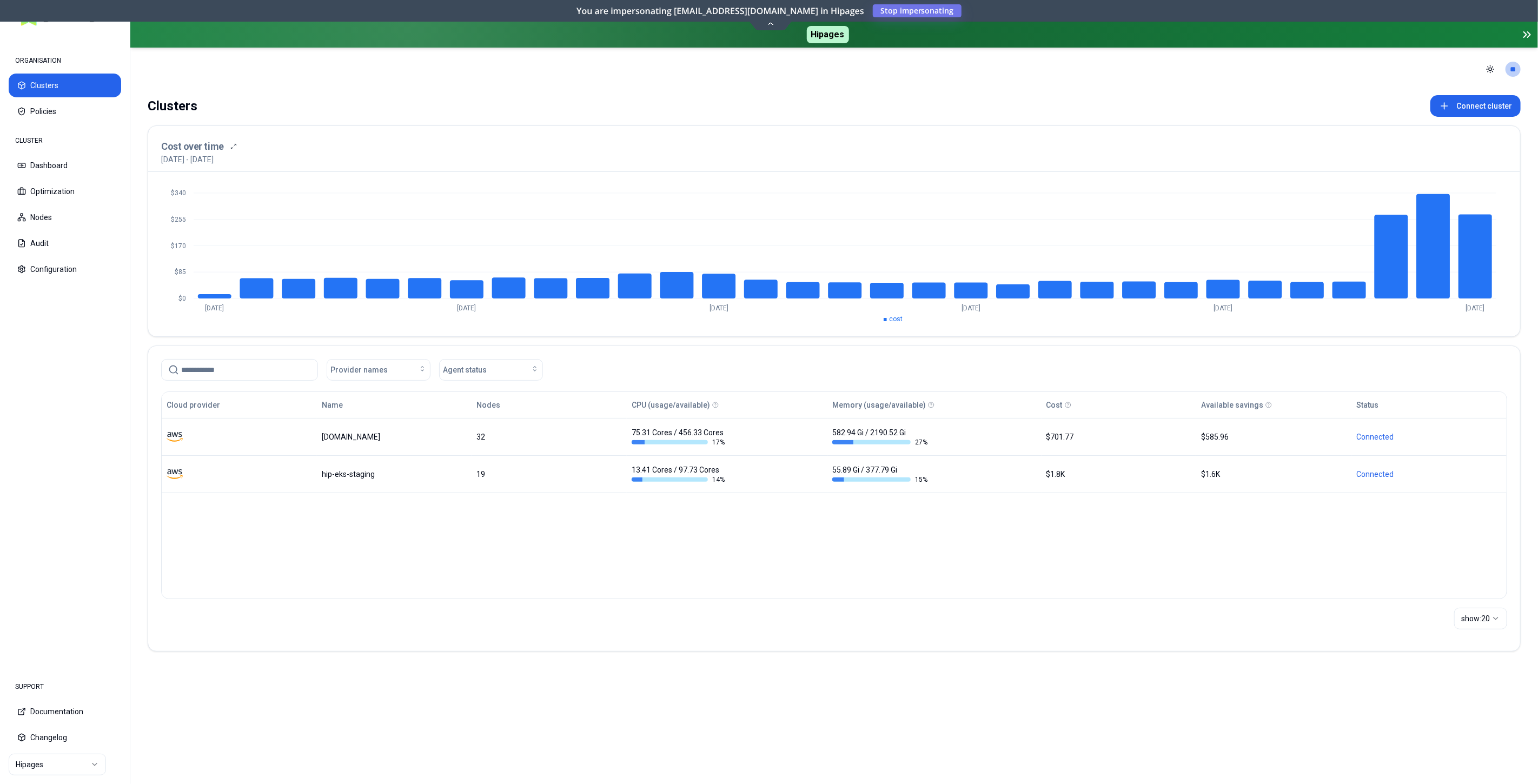
click at [45, 767] on html "ORGANISATION Clusters Policies CLUSTER Dashboard Optimization Nodes Audit Confi…" at bounding box center [769, 392] width 1538 height 784
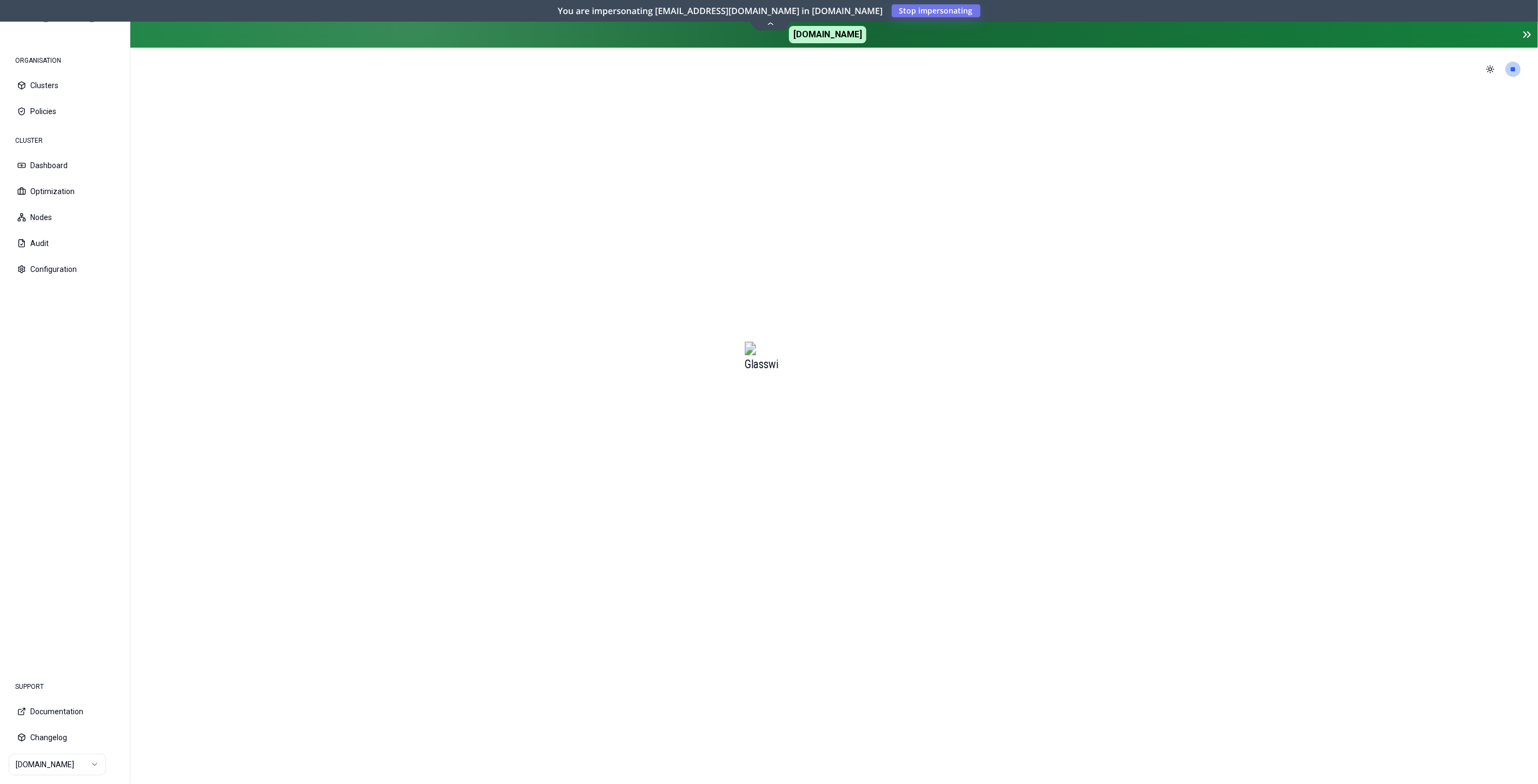
click at [771, 23] on icon at bounding box center [770, 24] width 6 height 2
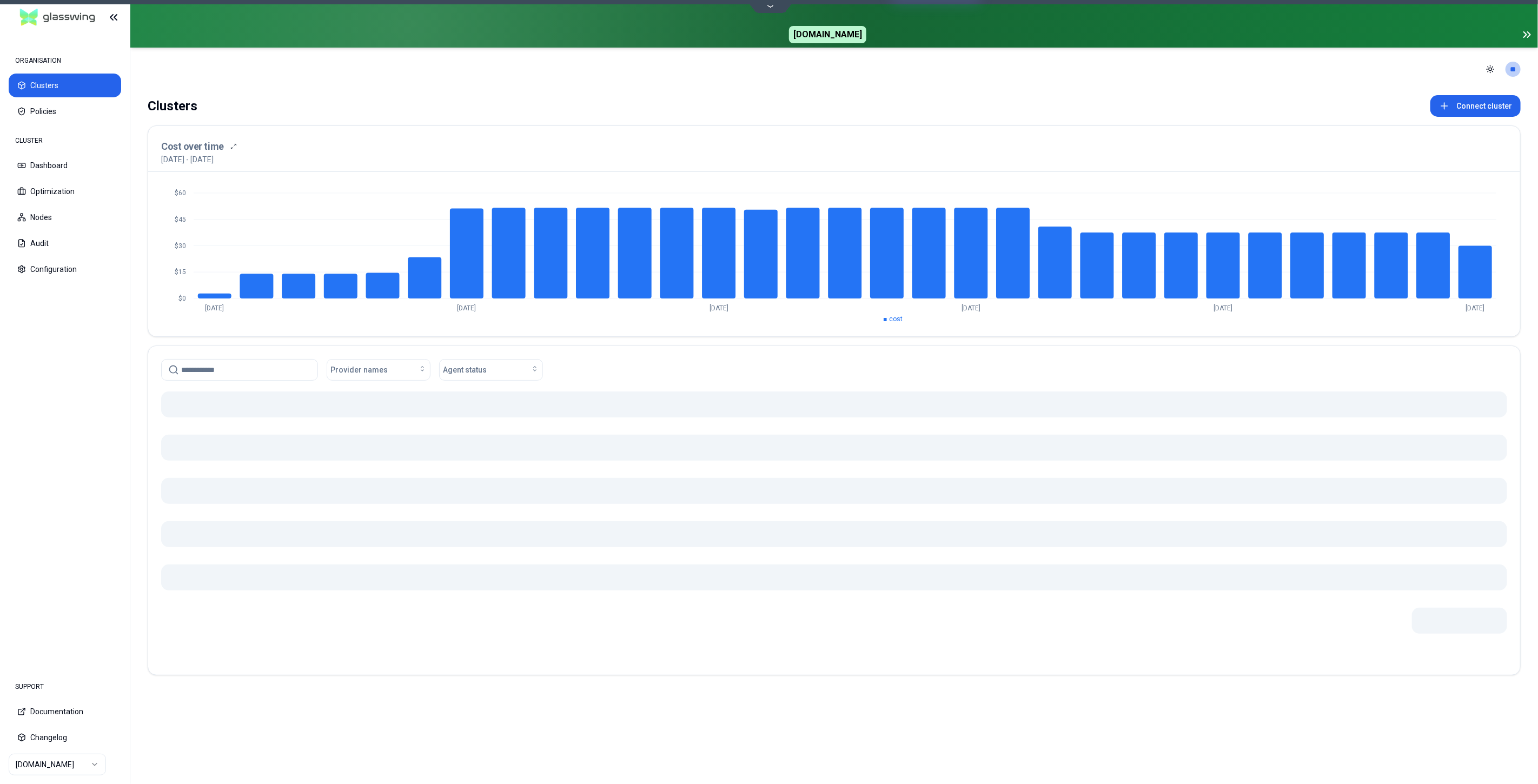
click at [1529, 36] on icon at bounding box center [1529, 34] width 2 height 6
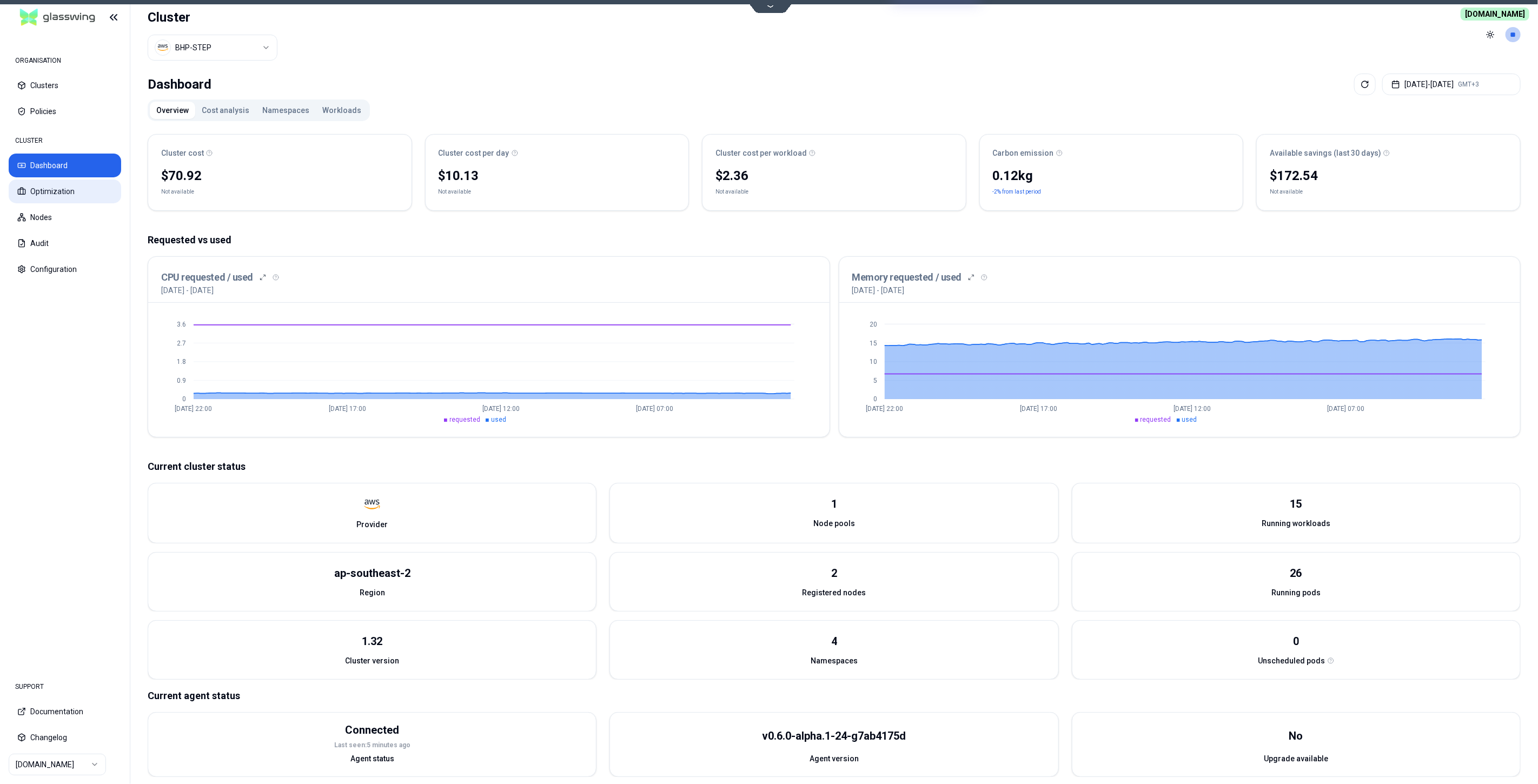
click at [51, 193] on button "Optimization" at bounding box center [65, 191] width 113 height 24
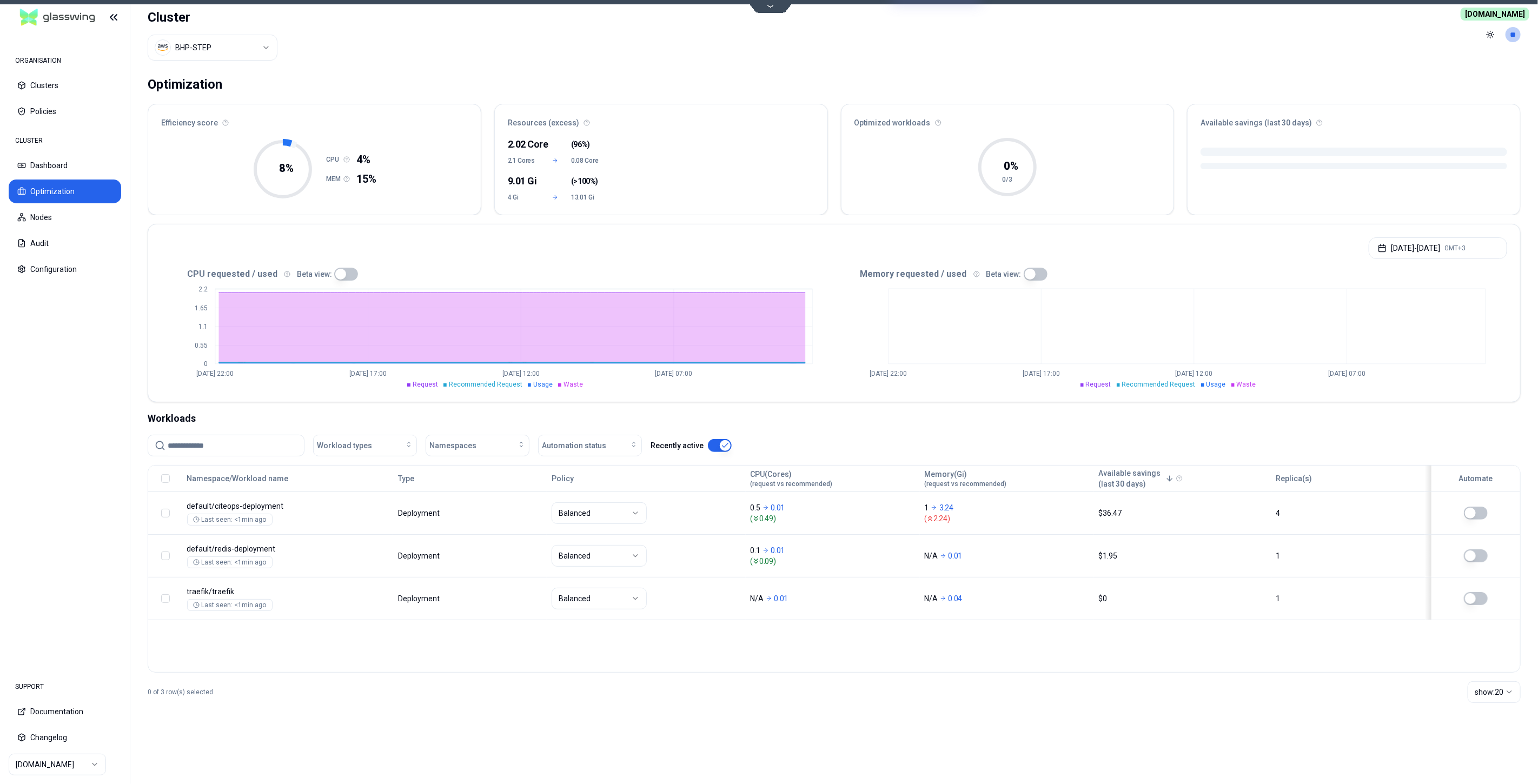
click at [229, 52] on html "ORGANISATION Clusters Policies CLUSTER Dashboard Optimization Nodes Audit Confi…" at bounding box center [769, 392] width 1538 height 784
click at [374, 68] on html "ORGANISATION Clusters Policies CLUSTER Dashboard Optimization Nodes Audit Confi…" at bounding box center [769, 392] width 1538 height 784
click at [984, 328] on icon "[DATE] 22:00 [DATE] 17:00 [DATE] 12:00 [DATE] 07:00" at bounding box center [1171, 334] width 674 height 108
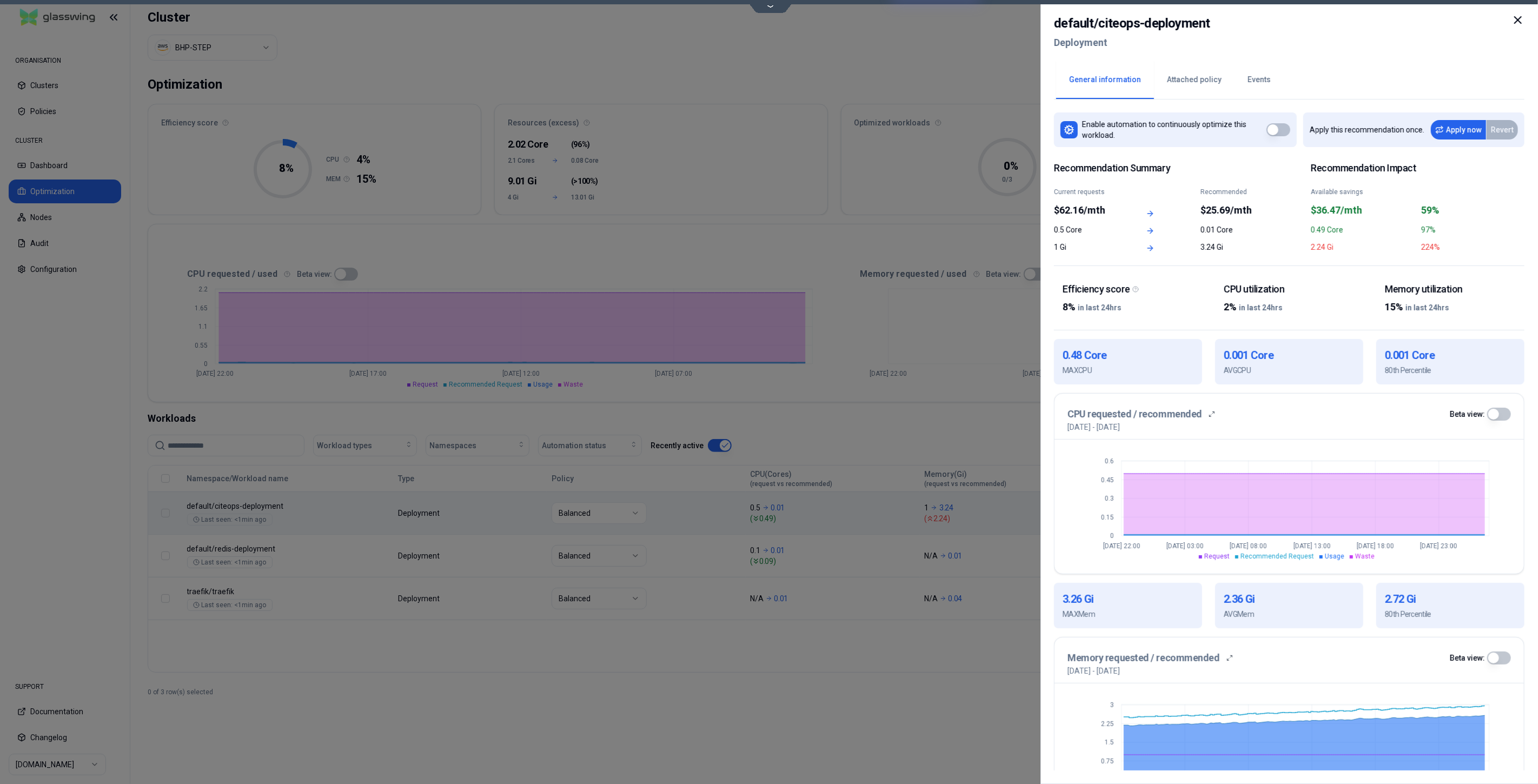
click at [980, 554] on div at bounding box center [769, 392] width 1538 height 784
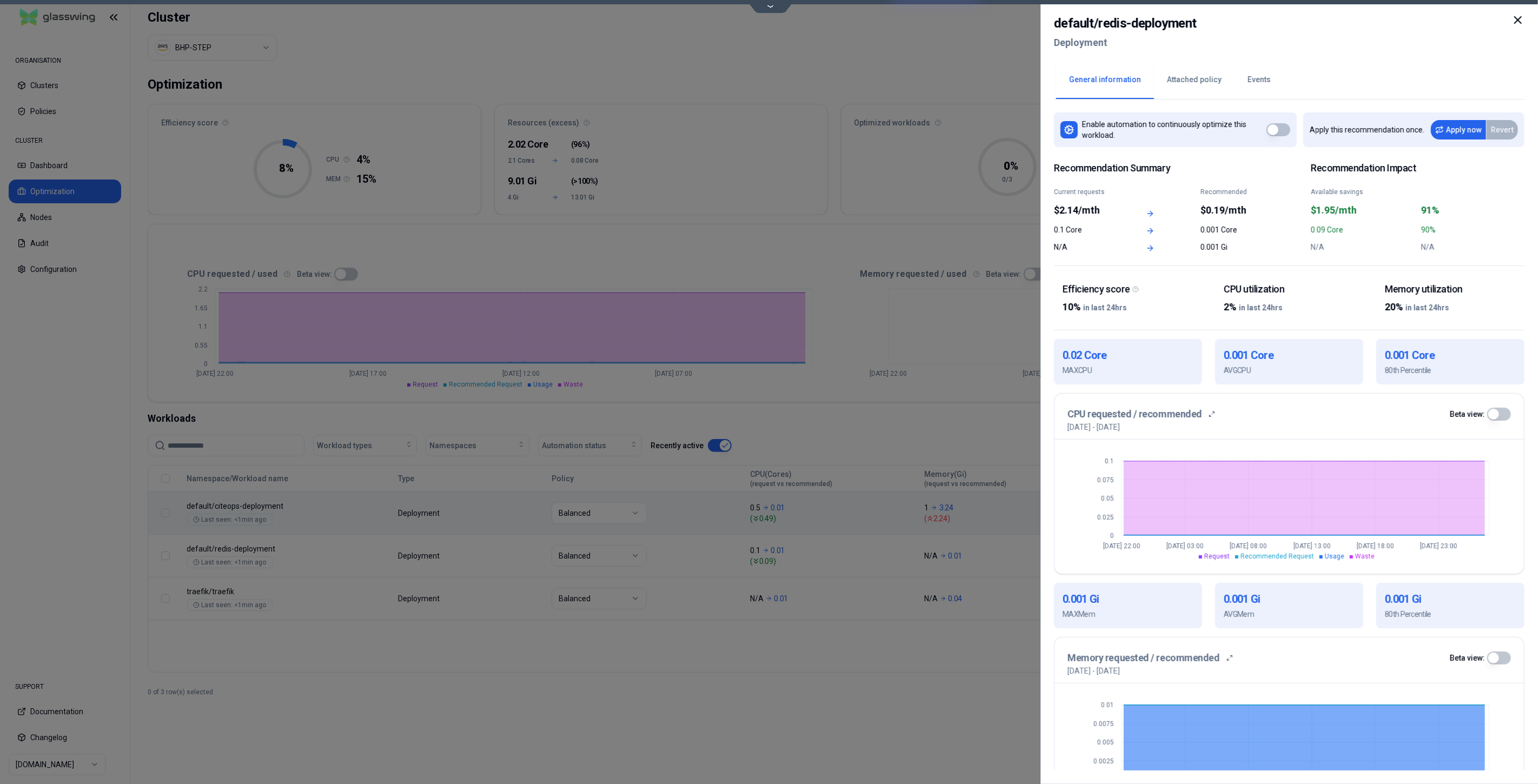
click at [1514, 20] on icon at bounding box center [1518, 20] width 13 height 13
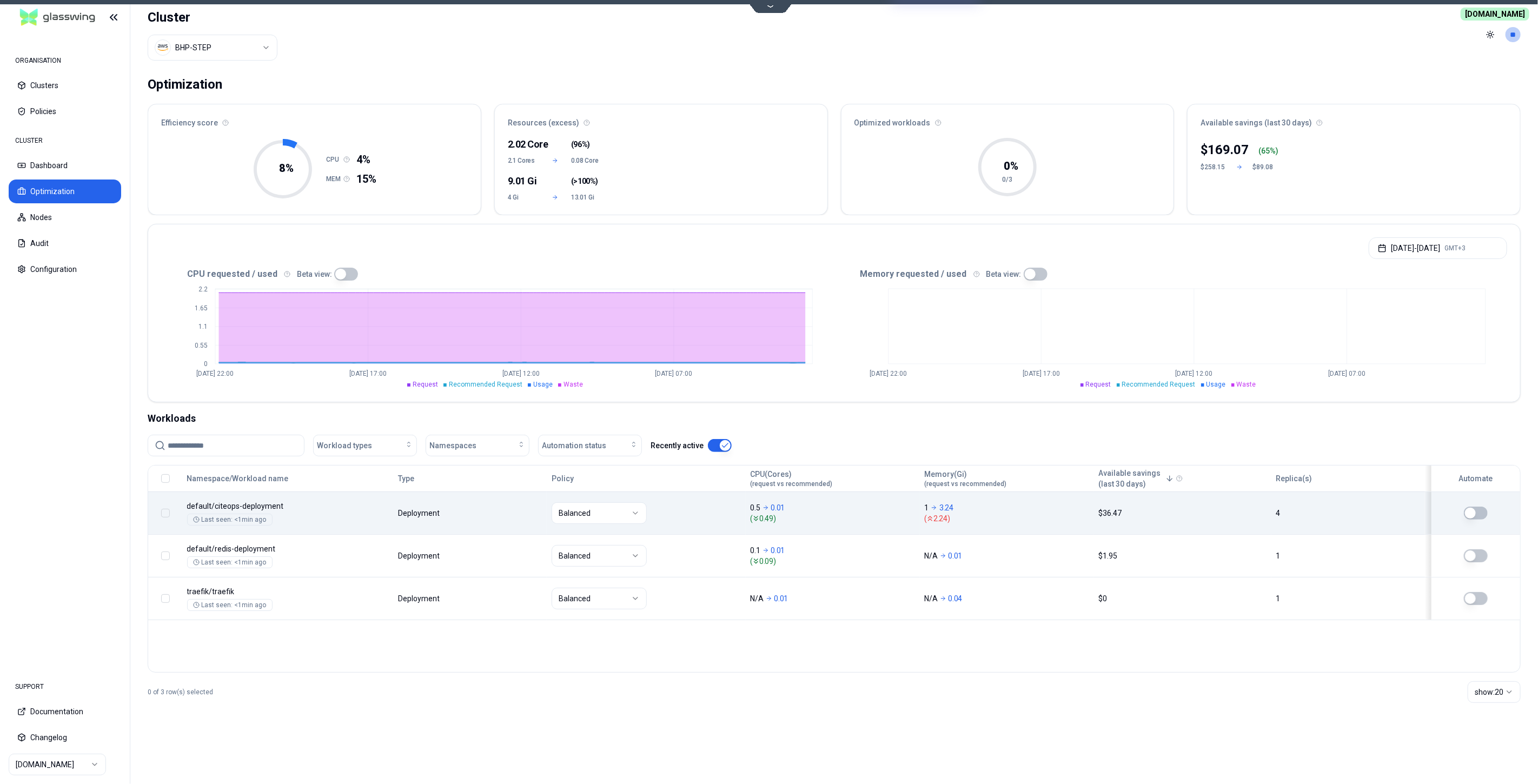
click at [1027, 278] on button "button" at bounding box center [1035, 274] width 24 height 13
type button "on"
